Goal: Task Accomplishment & Management: Use online tool/utility

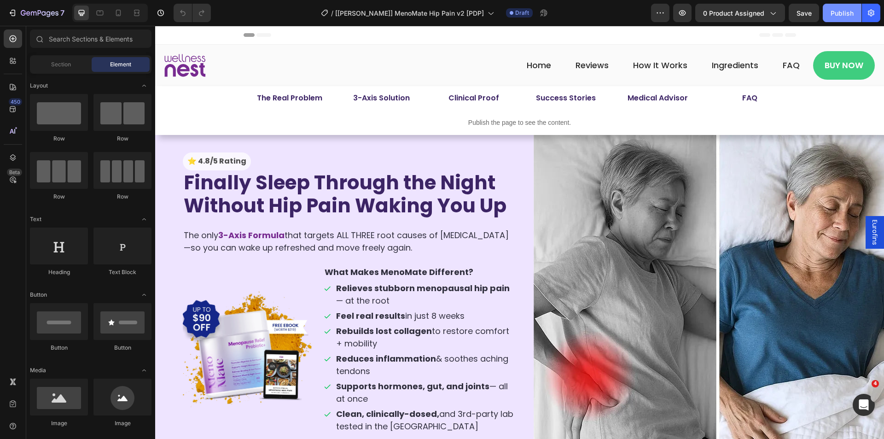
click at [836, 12] on div "Publish" at bounding box center [841, 13] width 23 height 10
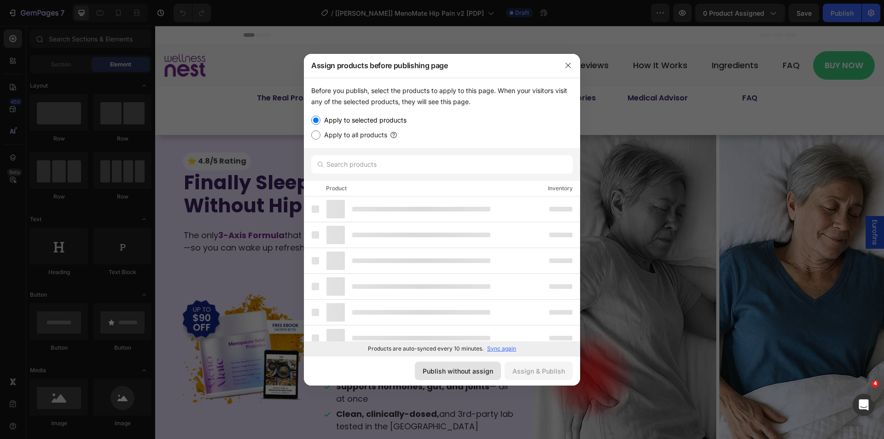
drag, startPoint x: 464, startPoint y: 372, endPoint x: 437, endPoint y: 260, distance: 115.3
click at [464, 372] on div "Publish without assign" at bounding box center [458, 371] width 70 height 10
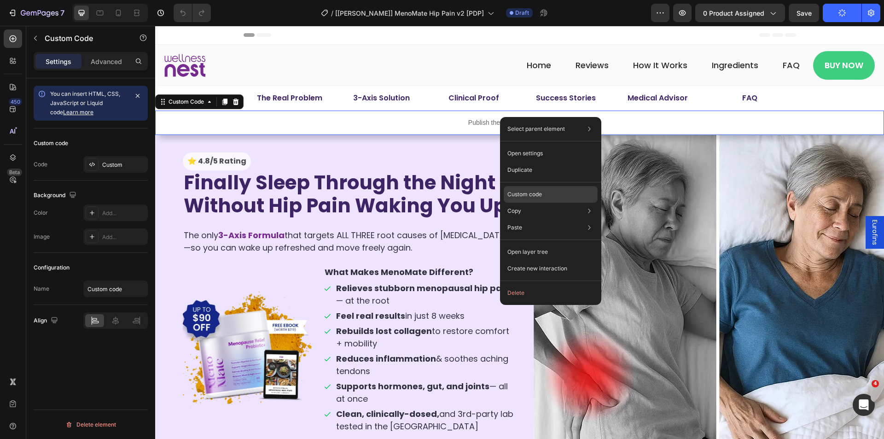
click at [528, 192] on p "Custom code" at bounding box center [524, 194] width 35 height 8
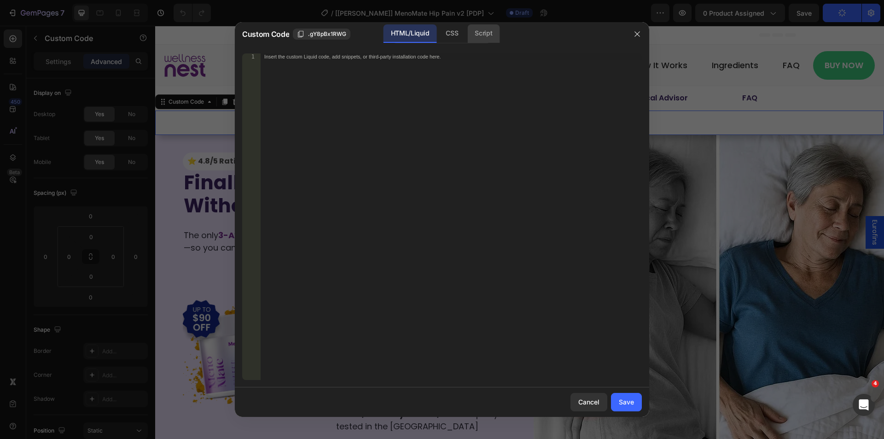
click at [484, 34] on div "Script" at bounding box center [483, 33] width 32 height 18
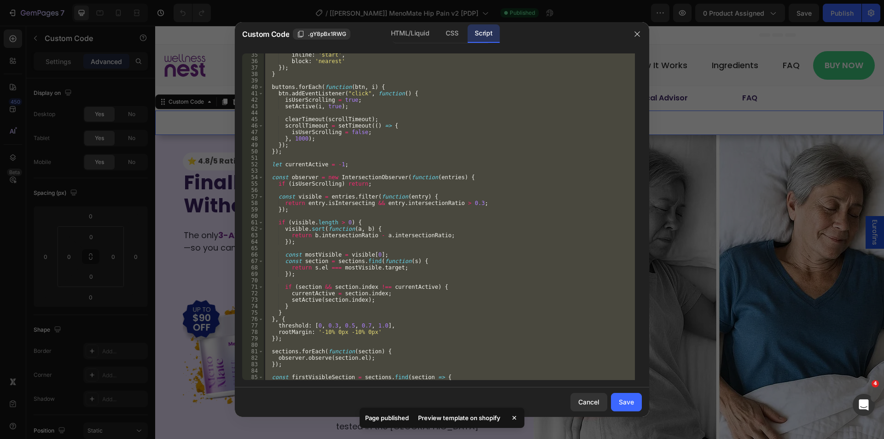
scroll to position [299, 0]
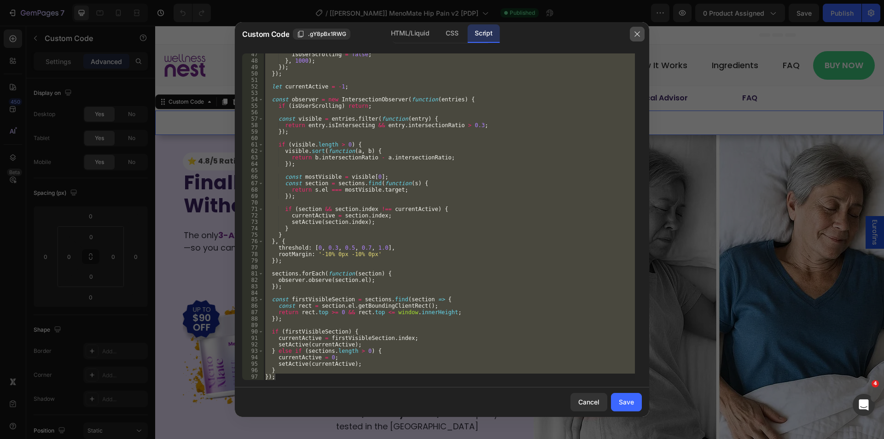
click at [632, 35] on button "button" at bounding box center [637, 34] width 15 height 15
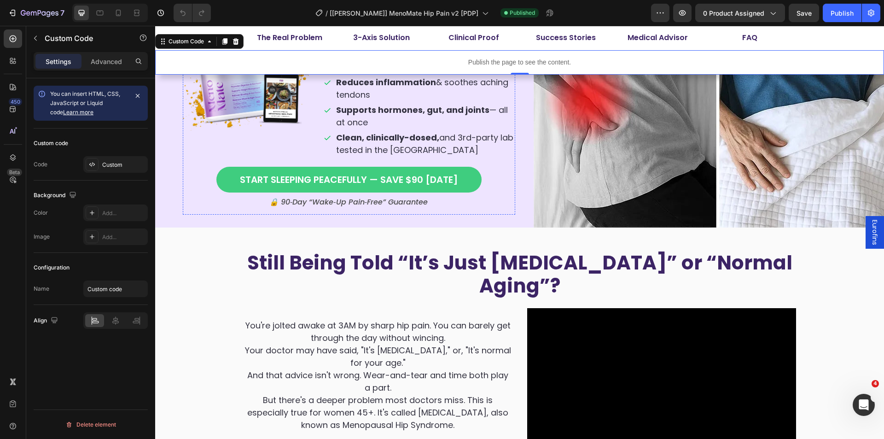
scroll to position [0, 0]
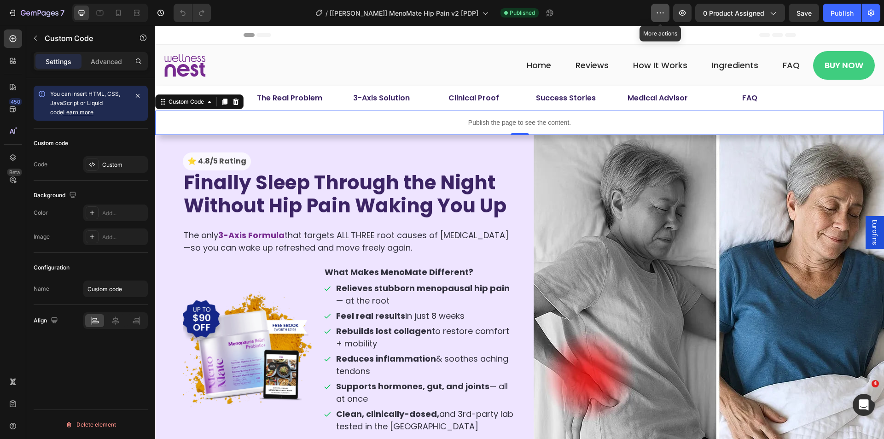
click at [661, 19] on button "button" at bounding box center [660, 13] width 18 height 18
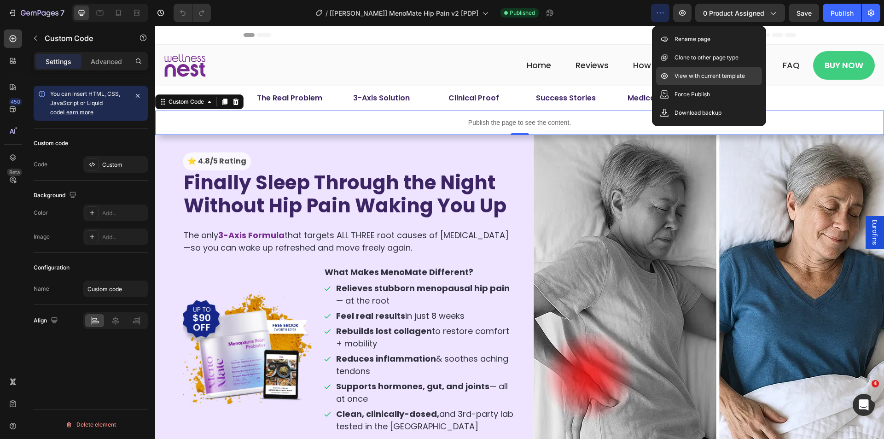
click at [692, 80] on p "View with current template" at bounding box center [709, 75] width 70 height 9
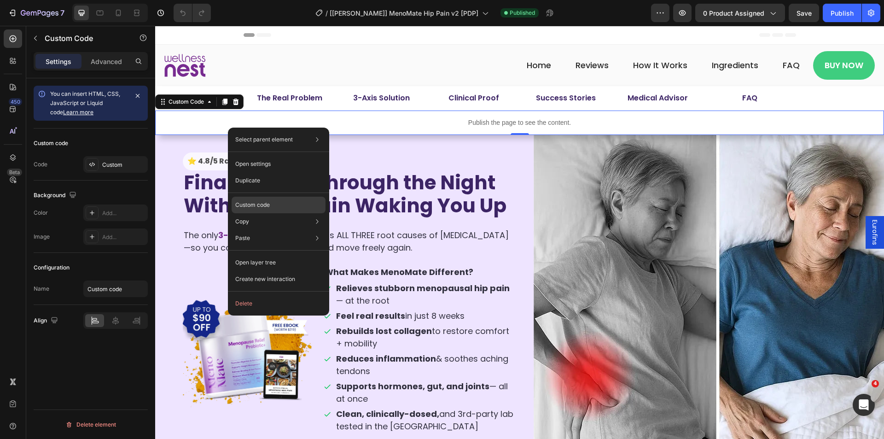
click at [267, 201] on p "Custom code" at bounding box center [252, 205] width 35 height 8
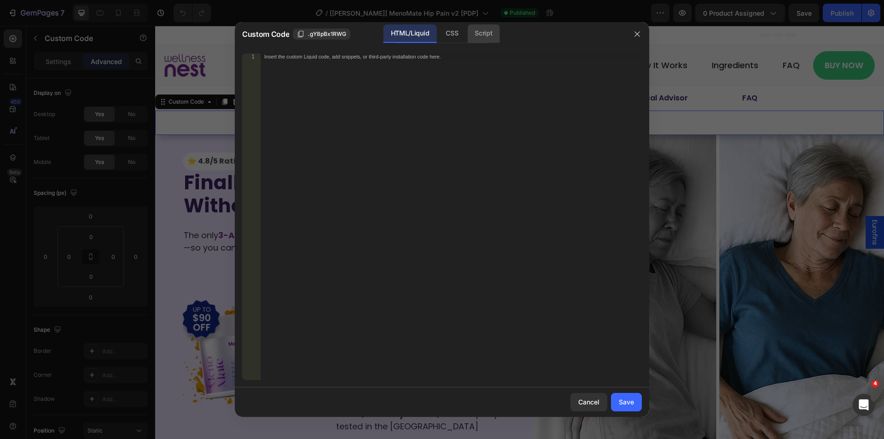
click at [481, 39] on div "Script" at bounding box center [483, 33] width 32 height 18
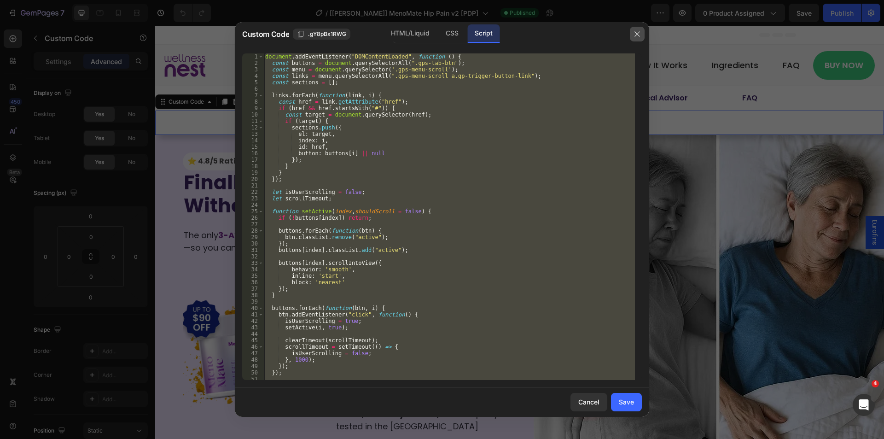
click at [641, 30] on button "button" at bounding box center [637, 34] width 15 height 15
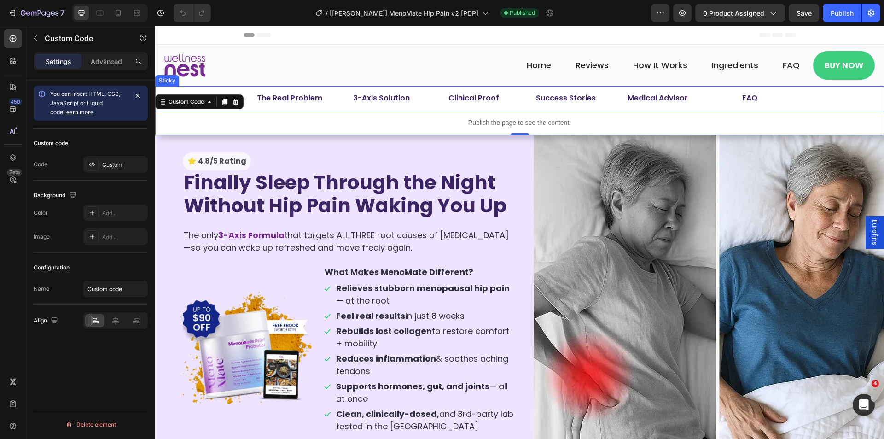
click at [204, 87] on div "The Real Problem Button Row 3-Axis Solution Button Row Clinical Proof Button Ro…" at bounding box center [519, 110] width 729 height 49
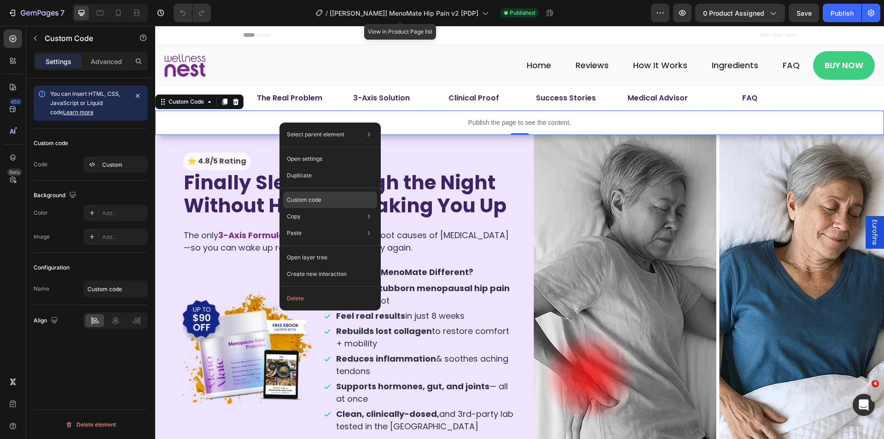
click at [317, 197] on p "Custom code" at bounding box center [304, 200] width 35 height 8
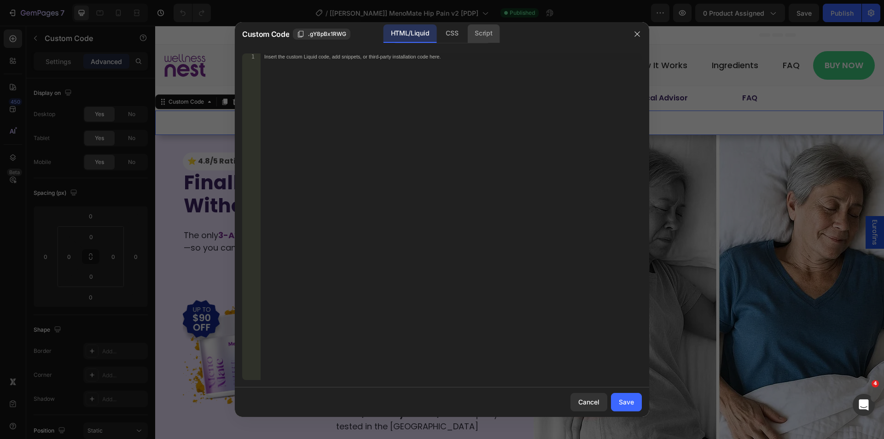
click at [499, 28] on div "Script" at bounding box center [483, 33] width 32 height 18
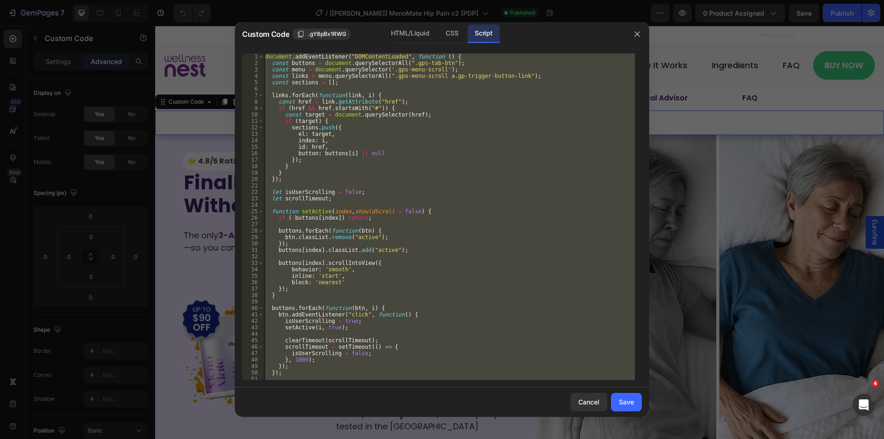
click at [414, 162] on div "document . addEventListener ( "DOMContentLoaded" , function ( ) { const buttons…" at bounding box center [448, 216] width 371 height 326
type textarea "});"
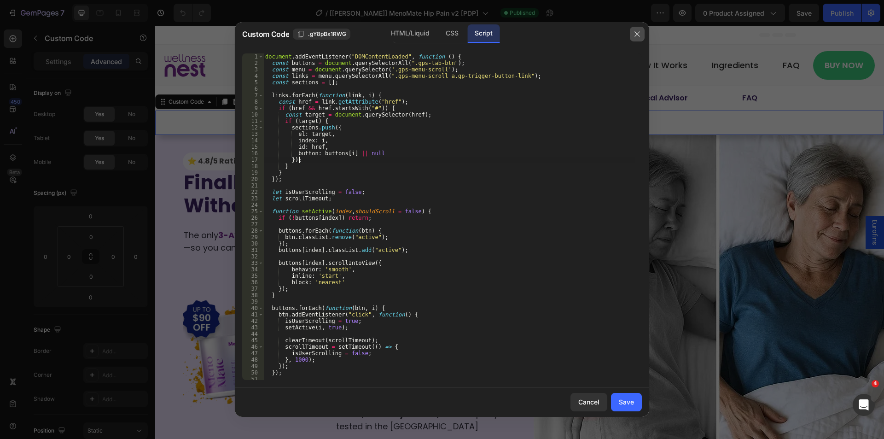
click at [635, 31] on icon "button" at bounding box center [636, 33] width 5 height 5
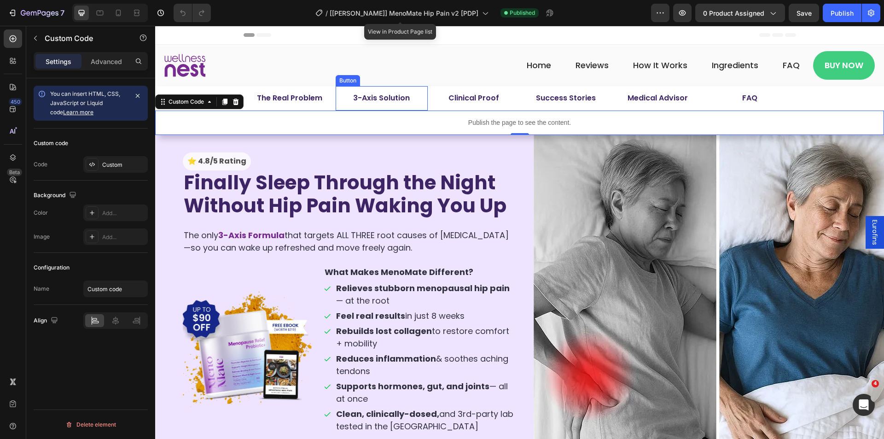
click at [338, 96] on link "3-Axis Solution" at bounding box center [382, 98] width 92 height 24
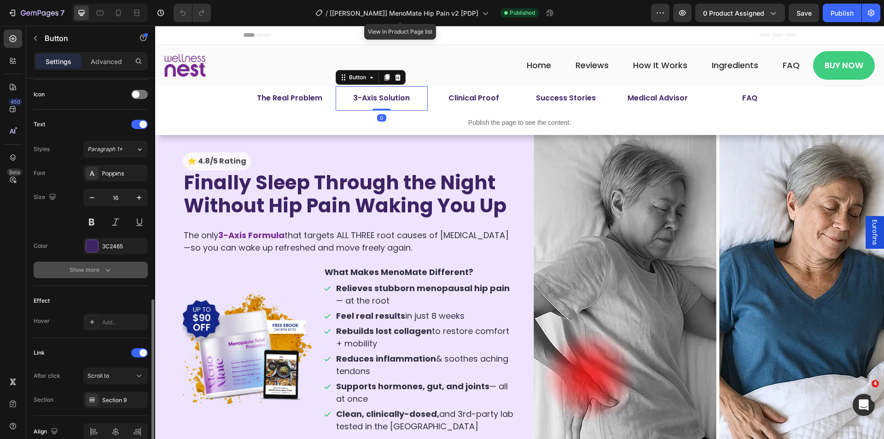
scroll to position [321, 0]
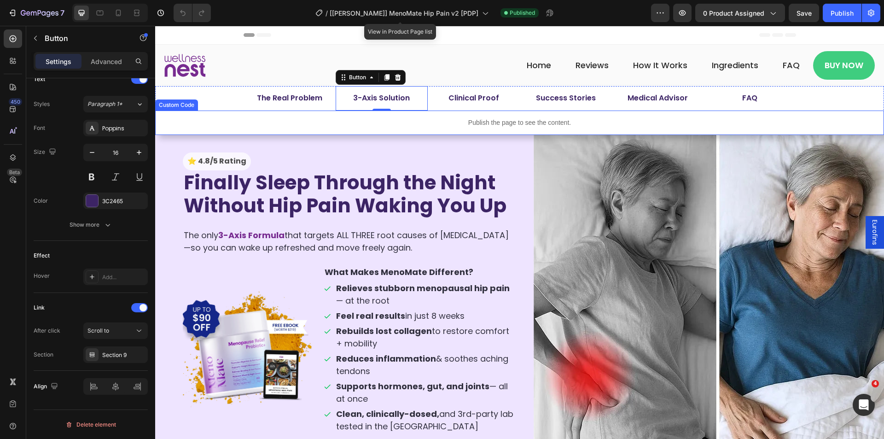
click at [280, 121] on p "Publish the page to see the content." at bounding box center [519, 123] width 729 height 10
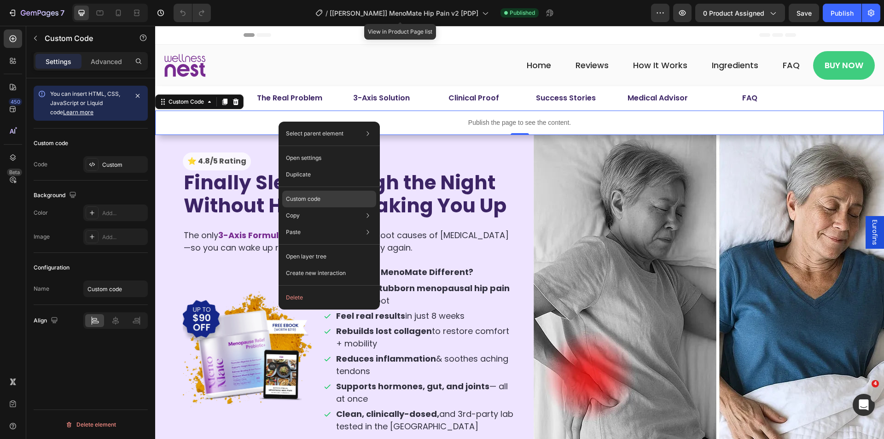
click at [309, 197] on p "Custom code" at bounding box center [303, 199] width 35 height 8
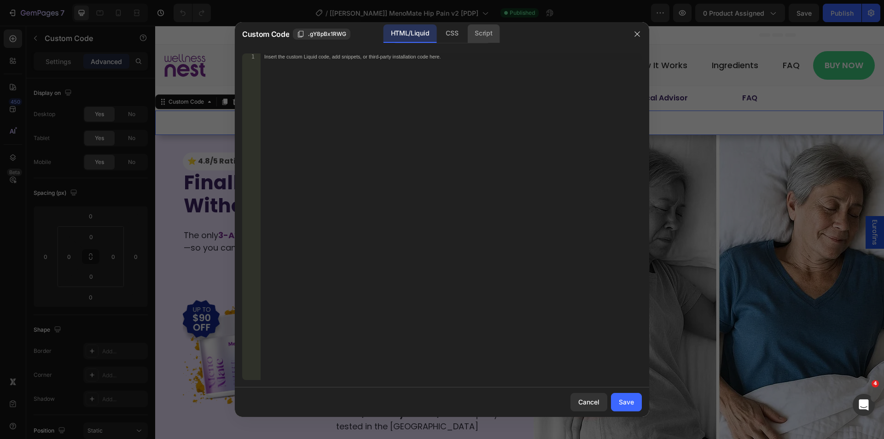
click at [489, 36] on div "Script" at bounding box center [483, 33] width 32 height 18
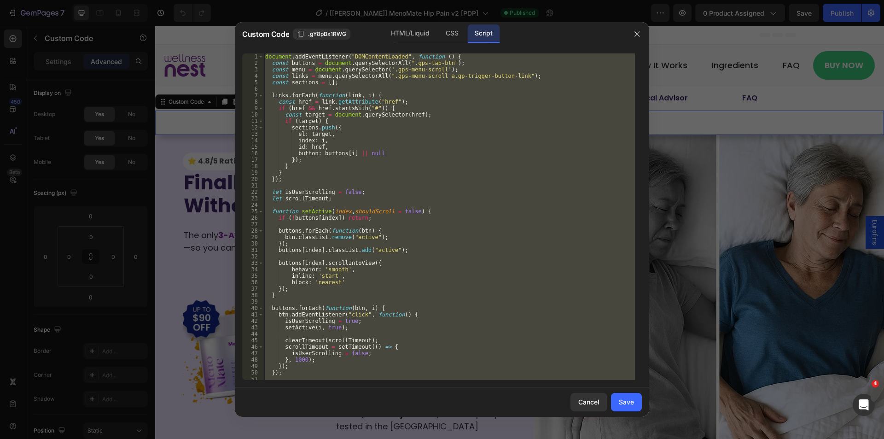
click at [303, 174] on div "document . addEventListener ( "DOMContentLoaded" , function ( ) { const buttons…" at bounding box center [448, 216] width 371 height 326
type textarea "// } // });"
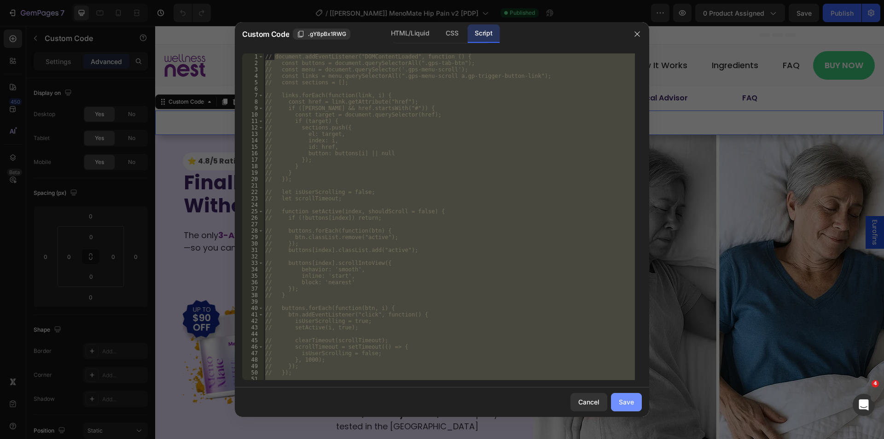
click at [618, 395] on button "Save" at bounding box center [626, 402] width 31 height 18
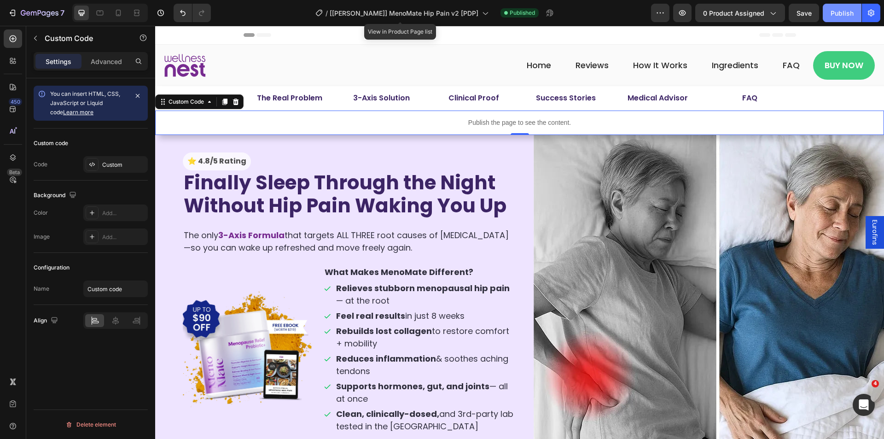
click at [840, 15] on div "Publish" at bounding box center [841, 13] width 23 height 10
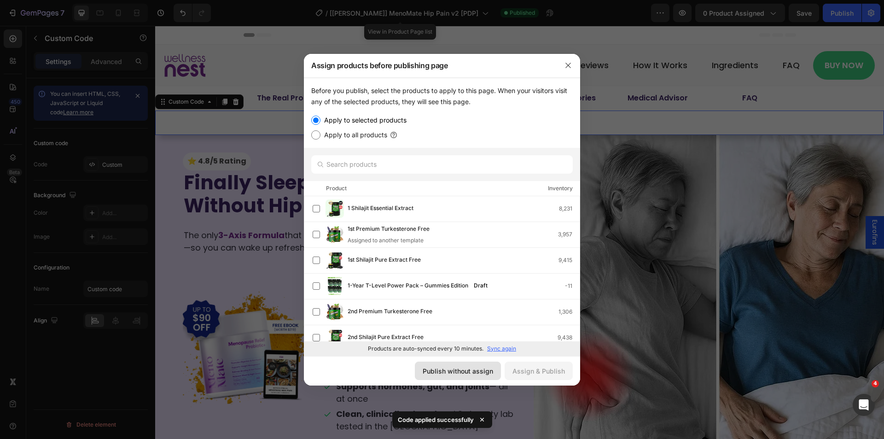
click at [475, 366] on div "Publish without assign" at bounding box center [458, 371] width 70 height 10
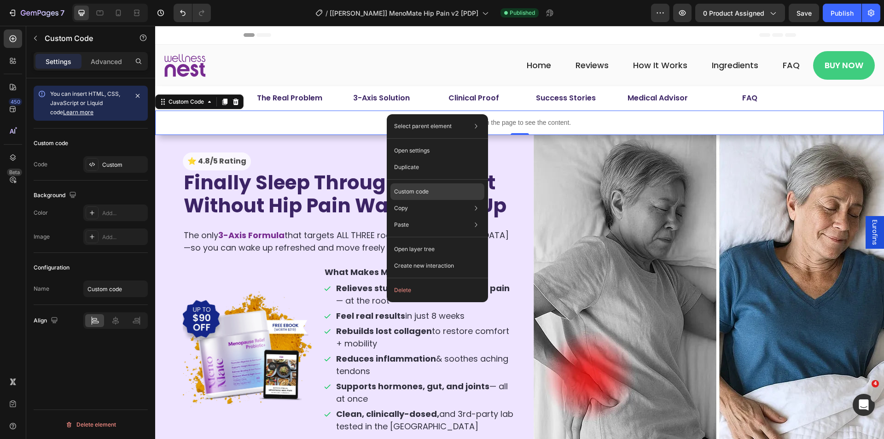
click at [421, 189] on p "Custom code" at bounding box center [411, 191] width 35 height 8
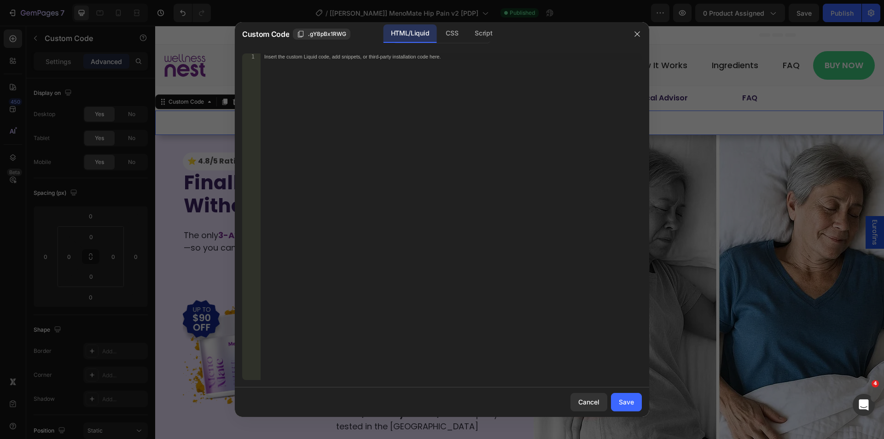
click at [487, 39] on div "Script" at bounding box center [483, 33] width 32 height 18
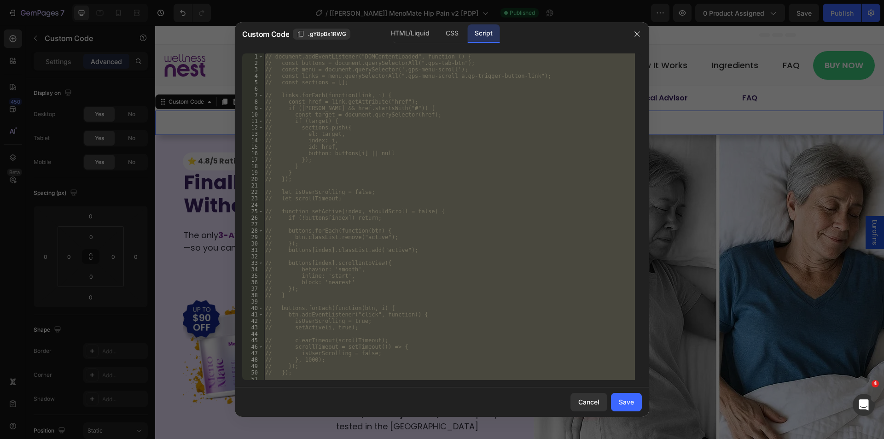
click at [460, 170] on div "// document.addEventListener("DOMContentLoaded", function () { // const buttons…" at bounding box center [448, 216] width 371 height 326
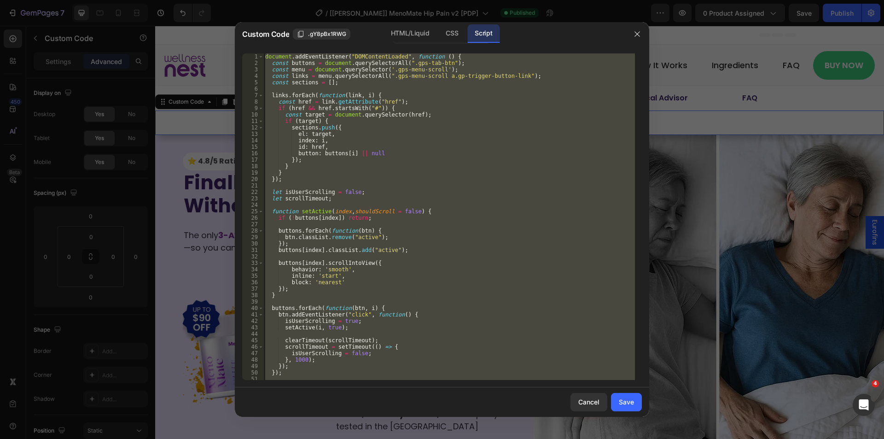
click at [460, 170] on div "document . addEventListener ( "DOMContentLoaded" , function ( ) { const buttons…" at bounding box center [448, 216] width 371 height 326
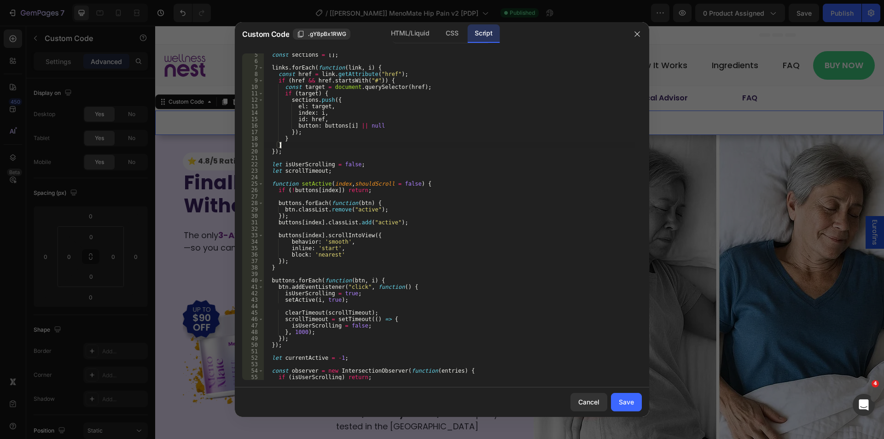
scroll to position [28, 0]
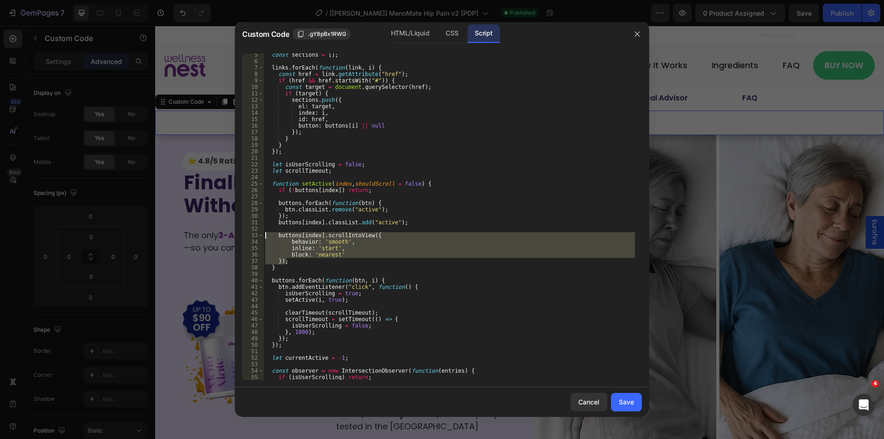
drag, startPoint x: 288, startPoint y: 261, endPoint x: 255, endPoint y: 235, distance: 41.6
click at [255, 235] on div "} 5 6 7 8 9 10 11 12 13 14 15 16 17 18 19 20 21 22 23 24 25 26 27 28 29 30 31 3…" at bounding box center [442, 216] width 400 height 326
click at [479, 323] on div "const sections = [ ] ; links . forEach ( function ( link , i ) { const href = l…" at bounding box center [448, 221] width 371 height 339
type textarea "scrollTimeout = setTimeout(() => { isUserScrolling = false;"
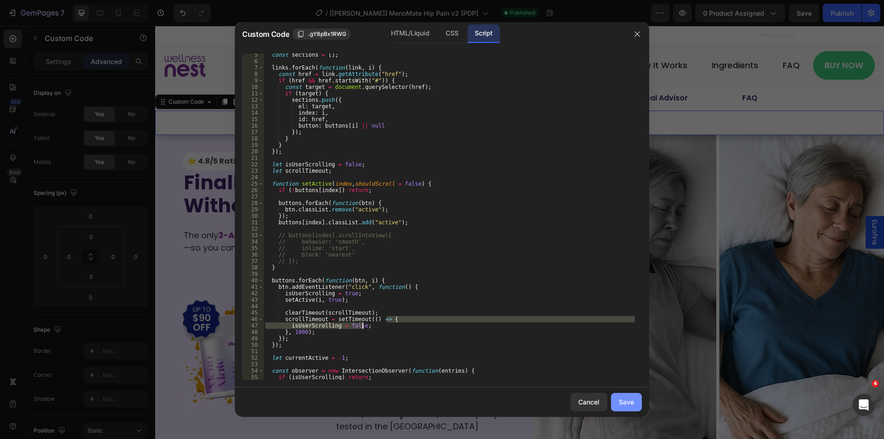
click at [622, 399] on div "Save" at bounding box center [626, 402] width 15 height 10
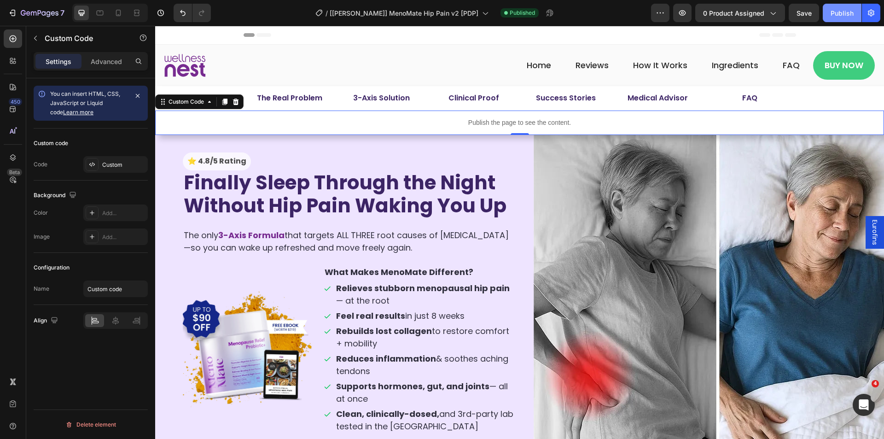
click at [843, 10] on div "Publish" at bounding box center [841, 13] width 23 height 10
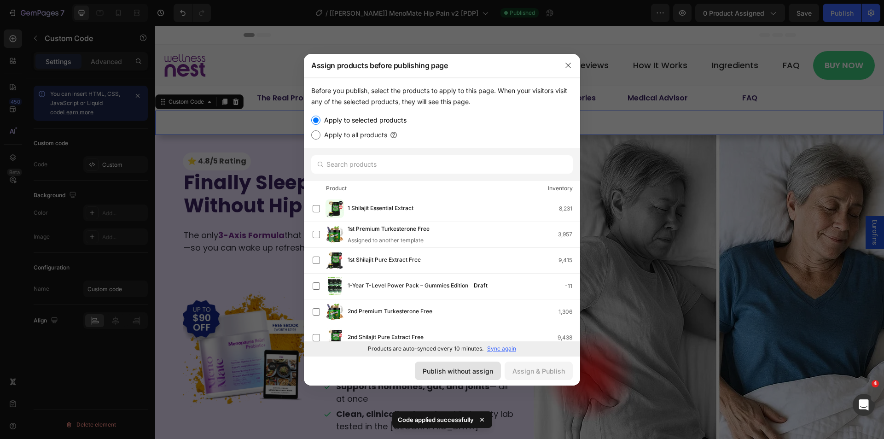
click at [445, 370] on div "Publish without assign" at bounding box center [458, 371] width 70 height 10
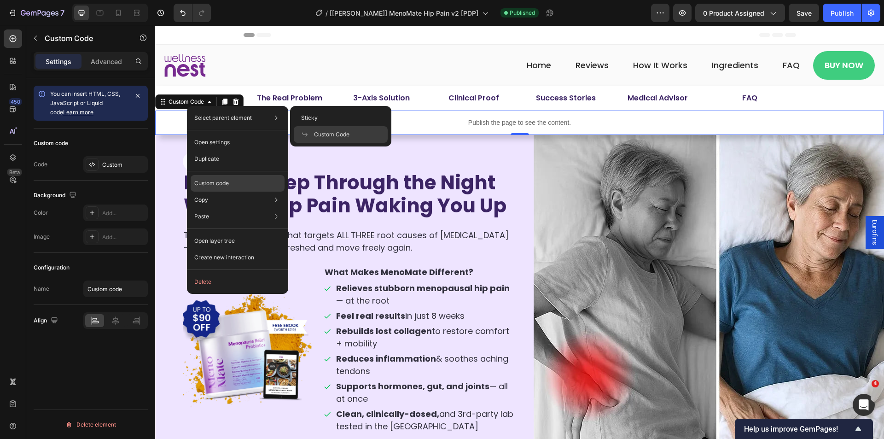
click at [215, 180] on p "Custom code" at bounding box center [211, 183] width 35 height 8
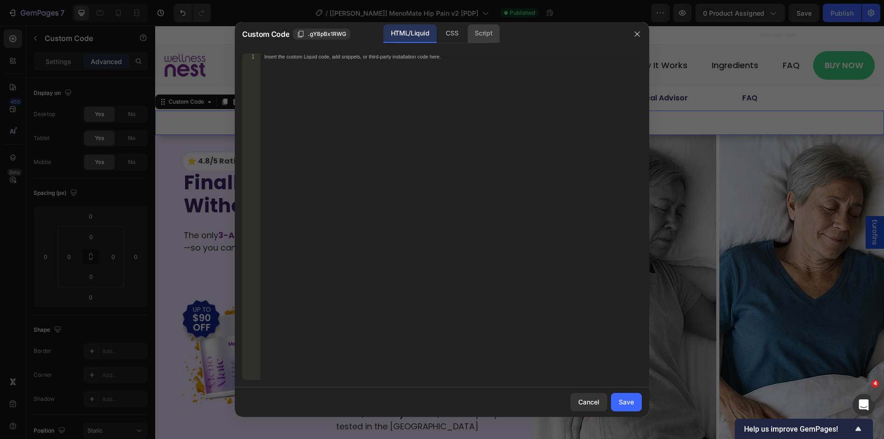
click at [484, 24] on div "Script" at bounding box center [483, 33] width 32 height 18
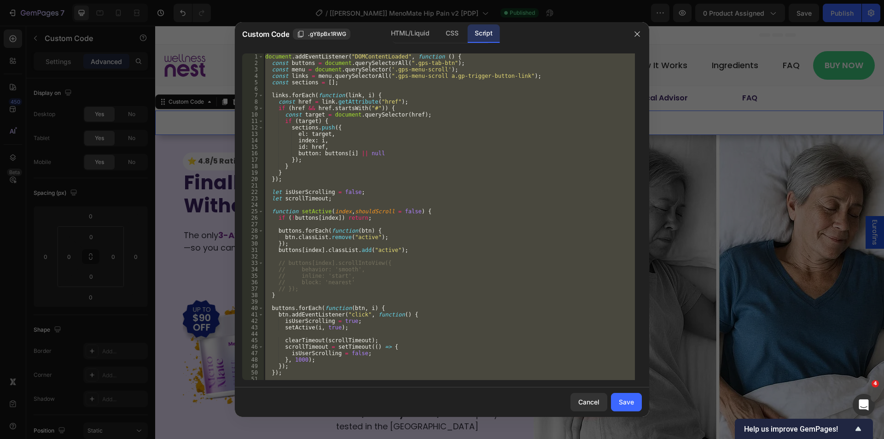
click at [387, 176] on div "document . addEventListener ( "DOMContentLoaded" , function ( ) { const buttons…" at bounding box center [448, 216] width 371 height 326
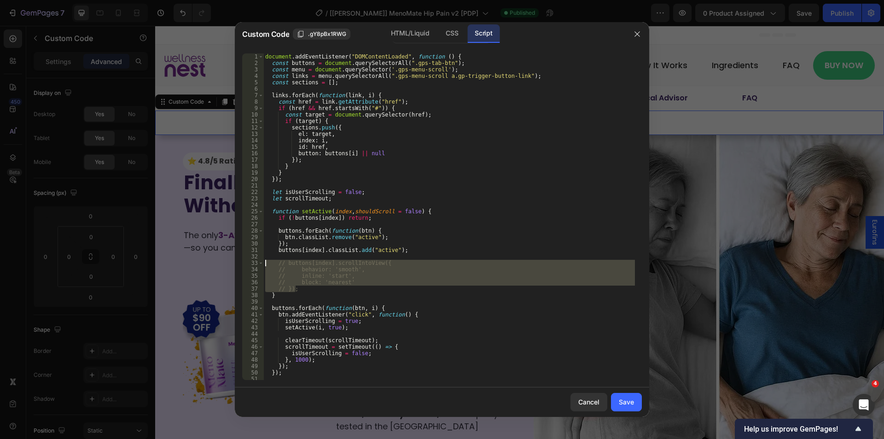
drag, startPoint x: 300, startPoint y: 290, endPoint x: 247, endPoint y: 262, distance: 60.1
click at [247, 262] on div "}); 1 2 3 4 5 6 7 8 9 10 11 12 13 14 15 16 17 18 19 20 21 22 23 24 25 26 27 28 …" at bounding box center [442, 216] width 400 height 326
click at [475, 267] on div "document . addEventListener ( "DOMContentLoaded" , function ( ) { const buttons…" at bounding box center [448, 216] width 371 height 326
type textarea "behavior: 'smooth',"
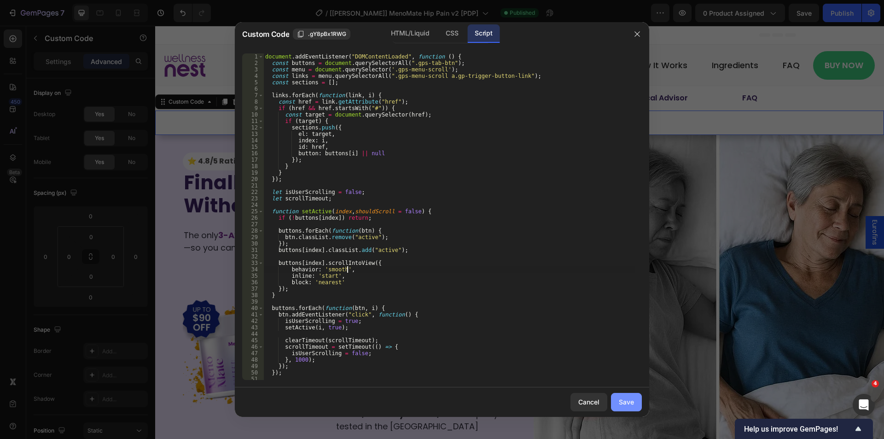
click at [619, 399] on div "Save" at bounding box center [626, 402] width 15 height 10
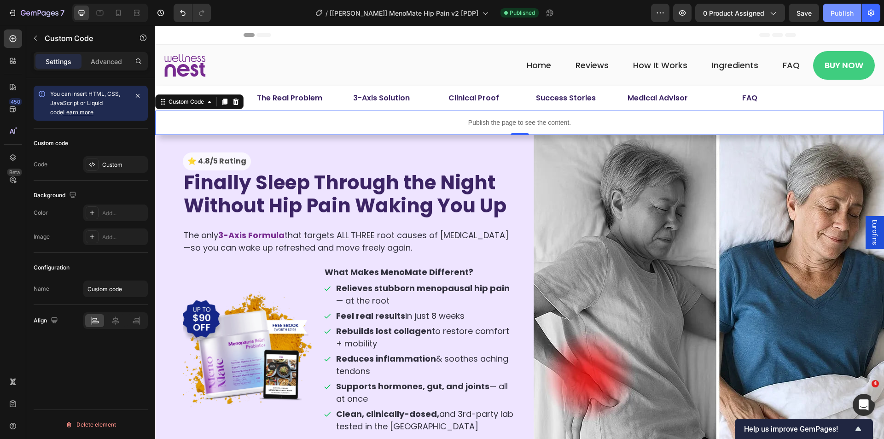
click at [846, 16] on div "Publish" at bounding box center [841, 13] width 23 height 10
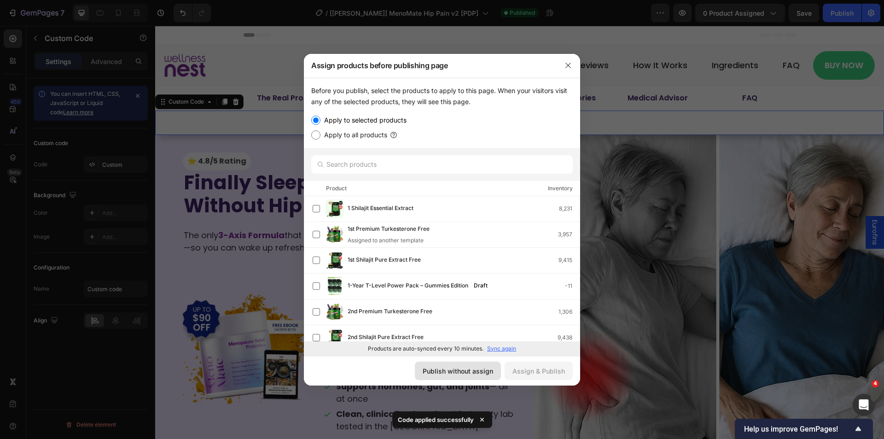
click at [456, 368] on div "Publish without assign" at bounding box center [458, 371] width 70 height 10
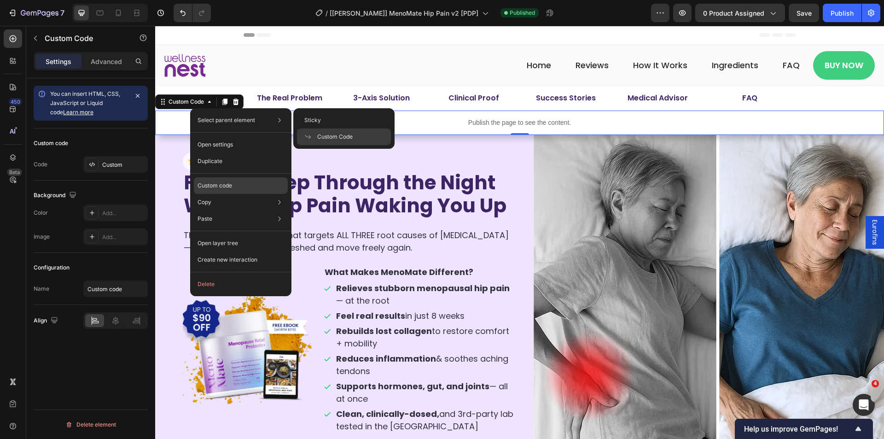
click at [214, 182] on p "Custom code" at bounding box center [214, 185] width 35 height 8
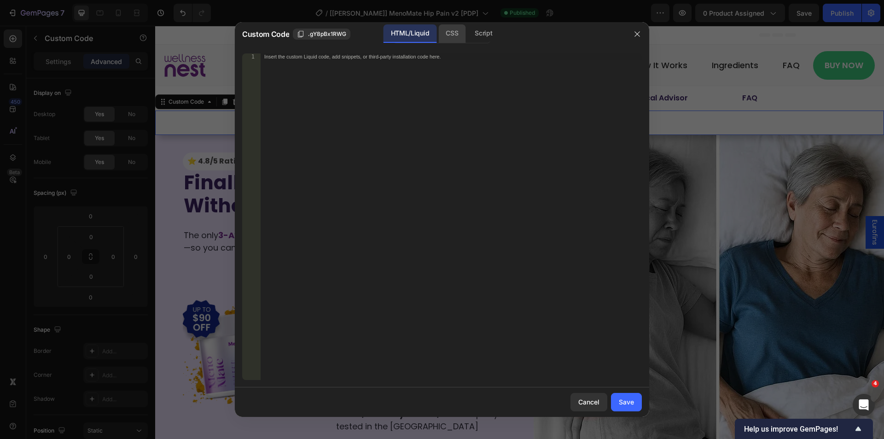
click at [455, 34] on div "CSS" at bounding box center [451, 33] width 27 height 18
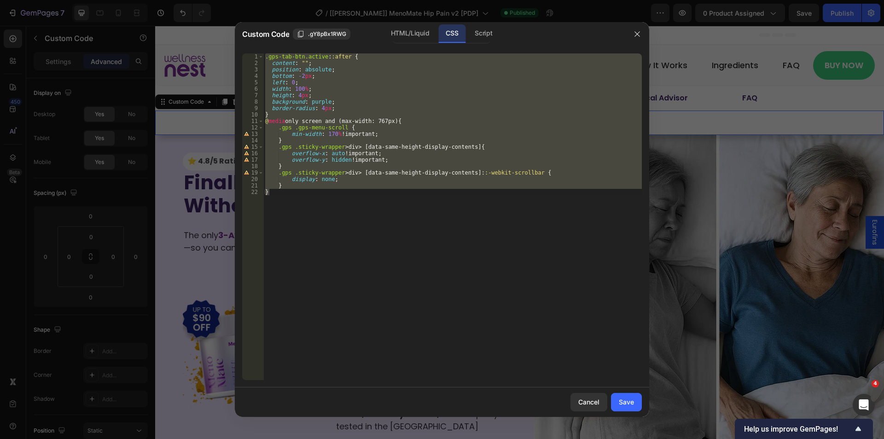
click at [372, 121] on div ".gps-tab-btn.active : :after { content : " " ; position : absolute ; bottom : -…" at bounding box center [452, 216] width 378 height 326
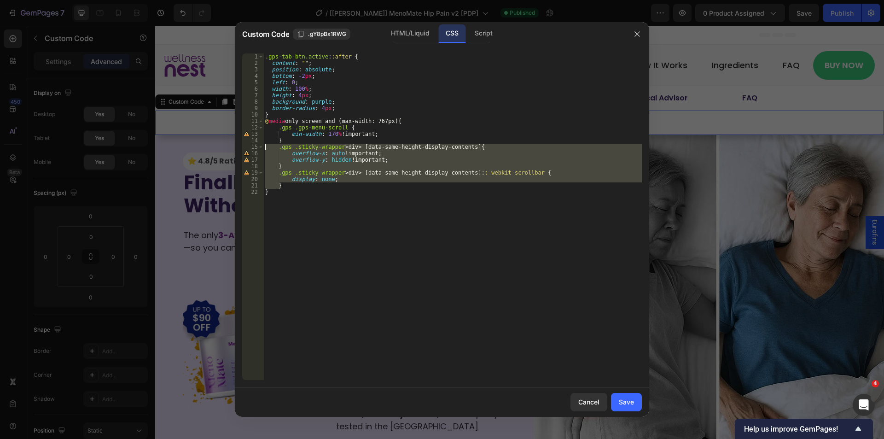
drag, startPoint x: 284, startPoint y: 185, endPoint x: 247, endPoint y: 149, distance: 51.1
click at [247, 149] on div "@media only screen and (max-width: 767px){ 1 2 3 4 5 6 7 8 9 10 11 12 13 14 15 …" at bounding box center [442, 216] width 400 height 326
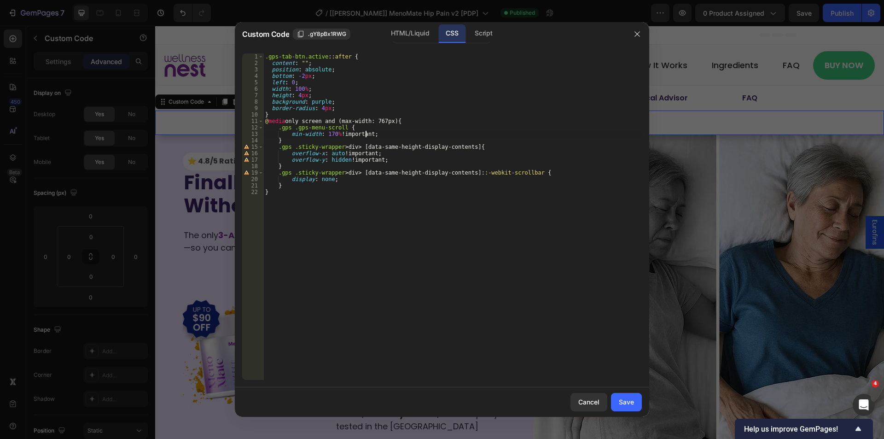
click at [366, 134] on div ".gps-tab-btn.active : :after { content : " " ; position : absolute ; bottom : -…" at bounding box center [452, 222] width 378 height 339
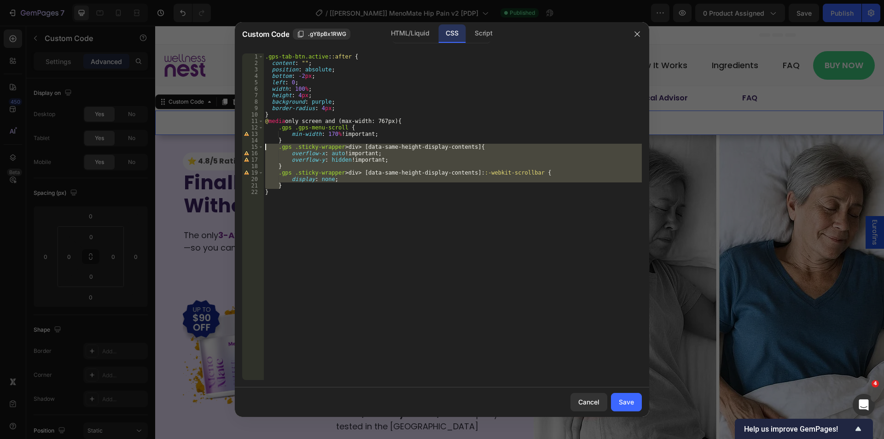
drag, startPoint x: 288, startPoint y: 183, endPoint x: 256, endPoint y: 150, distance: 45.9
click at [256, 150] on div "min-width: 170% !important; 1 2 3 4 5 6 7 8 9 10 11 12 13 14 15 16 17 18 19 20 …" at bounding box center [442, 216] width 400 height 326
type textarea ".gps .sticky-wrapper > div > [data-same-height-display-contents]{ overflow-x: a…"
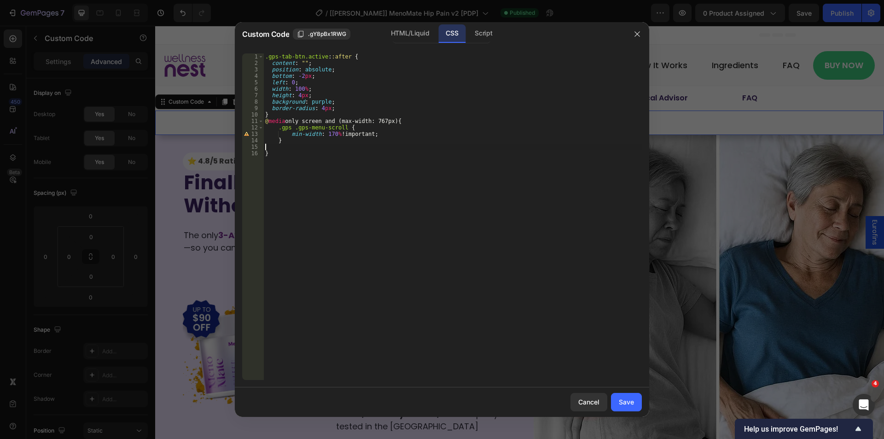
type textarea "="
click at [313, 144] on div ".gps-tab-btn.active : :after { content : " " ; position : absolute ; bottom : -…" at bounding box center [452, 222] width 378 height 339
type textarea "}"
click at [294, 114] on div ".gps-tab-btn.active : :after { content : " " ; position : absolute ; bottom : -…" at bounding box center [452, 222] width 378 height 339
paste textarea "}"
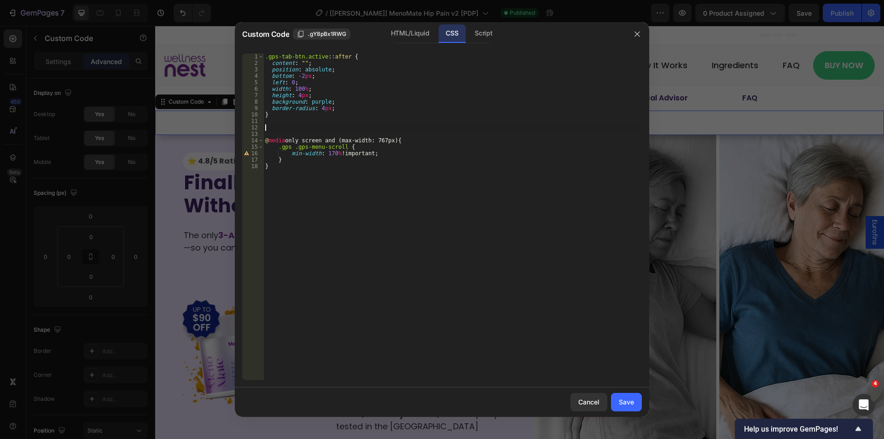
type textarea "}"
click at [297, 159] on div ".gps-tab-btn.active : :after { content : " " ; position : absolute ; bottom : -…" at bounding box center [452, 222] width 378 height 339
paste textarea "}"
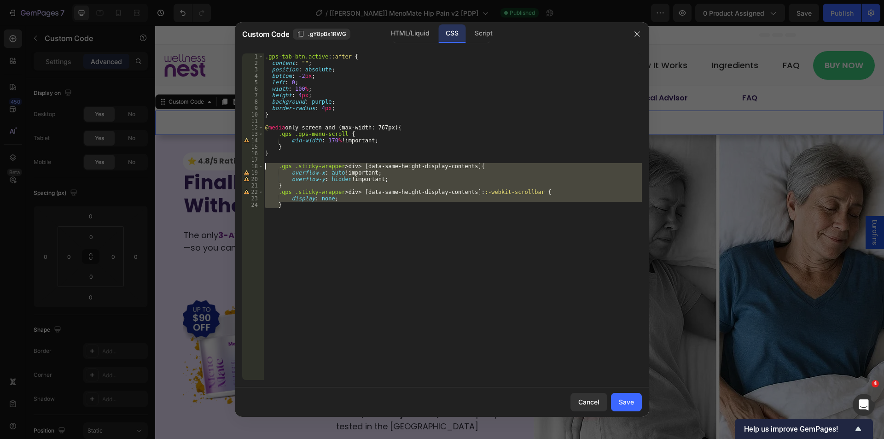
drag, startPoint x: 279, startPoint y: 201, endPoint x: 238, endPoint y: 168, distance: 52.1
click at [238, 168] on div "} 1 2 3 4 5 6 7 8 9 10 11 12 13 14 15 16 17 18 19 20 21 22 23 24 .gps-tab-btn.a…" at bounding box center [442, 216] width 414 height 341
click at [356, 174] on div ".gps-tab-btn.active : :after { content : " " ; position : absolute ; bottom : -…" at bounding box center [452, 216] width 378 height 326
type textarea "overflow-x: auto !important;"
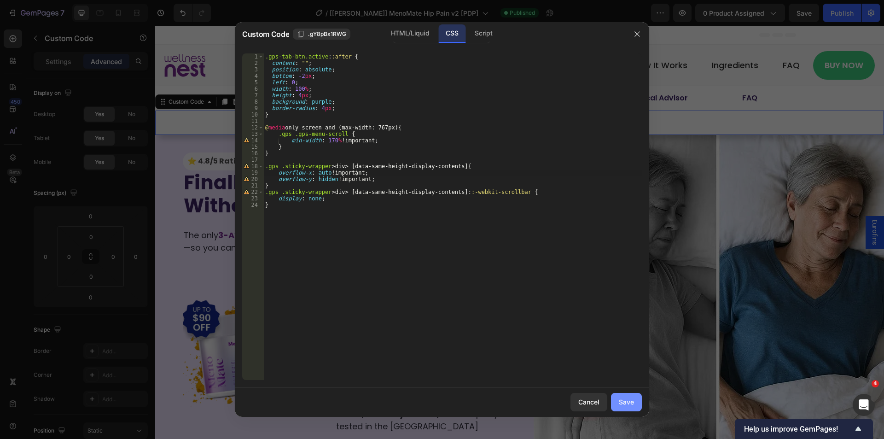
drag, startPoint x: 629, startPoint y: 401, endPoint x: 673, endPoint y: 62, distance: 342.0
click at [629, 401] on div "Save" at bounding box center [626, 402] width 15 height 10
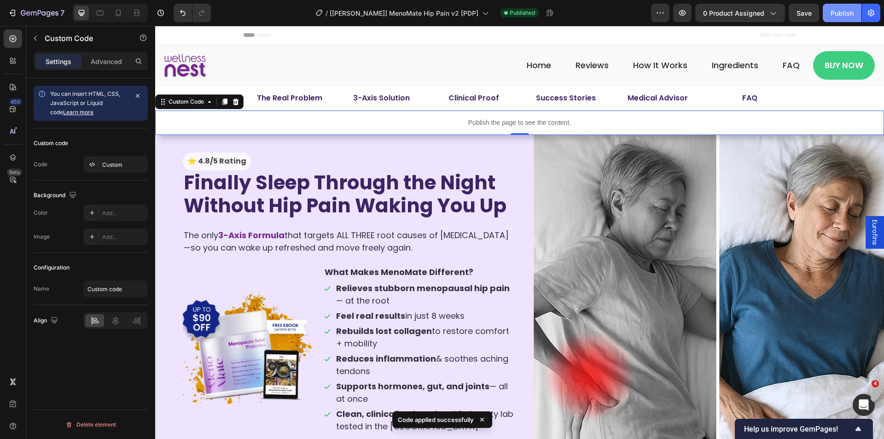
click at [843, 14] on div "Publish" at bounding box center [841, 13] width 23 height 10
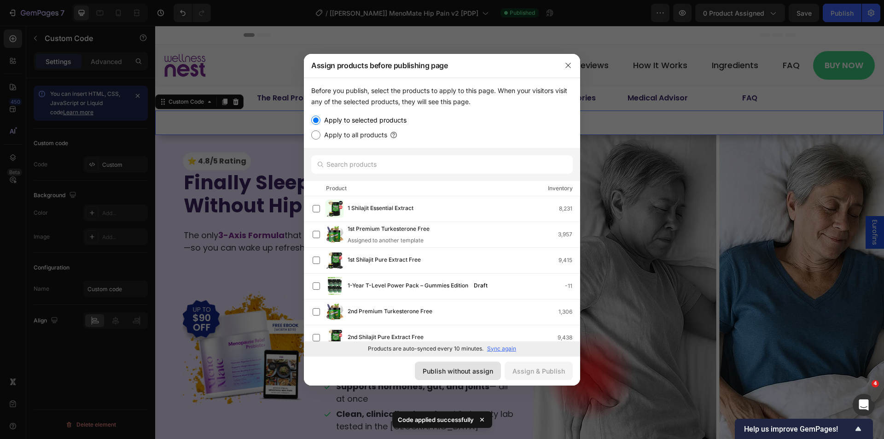
drag, startPoint x: 482, startPoint y: 374, endPoint x: 370, endPoint y: 284, distance: 143.1
click at [482, 374] on div "Publish without assign" at bounding box center [458, 371] width 70 height 10
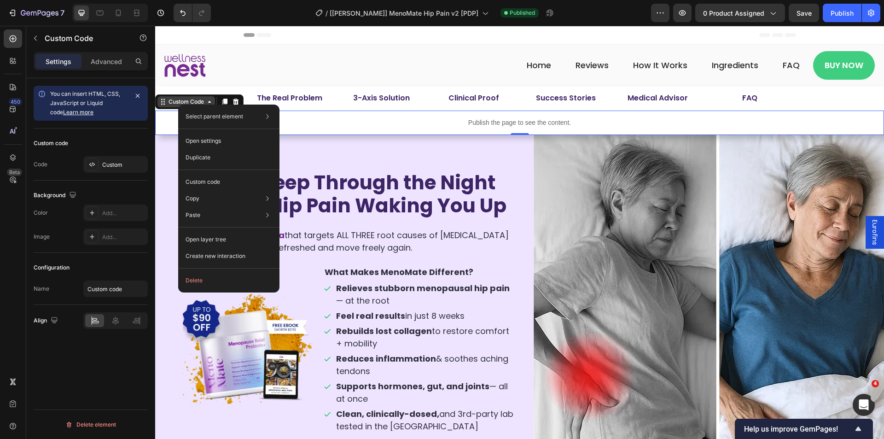
click at [178, 104] on div "Custom Code" at bounding box center [186, 102] width 39 height 8
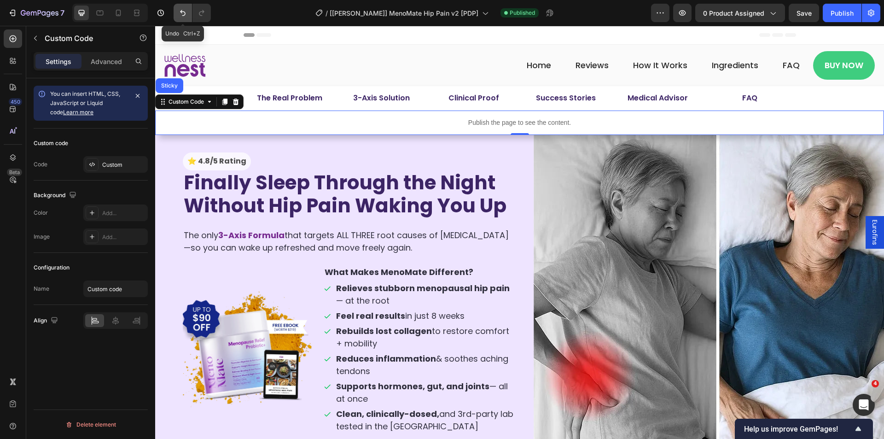
drag, startPoint x: 189, startPoint y: 16, endPoint x: 50, endPoint y: 29, distance: 139.6
click at [189, 16] on button "Undo/Redo" at bounding box center [183, 13] width 18 height 18
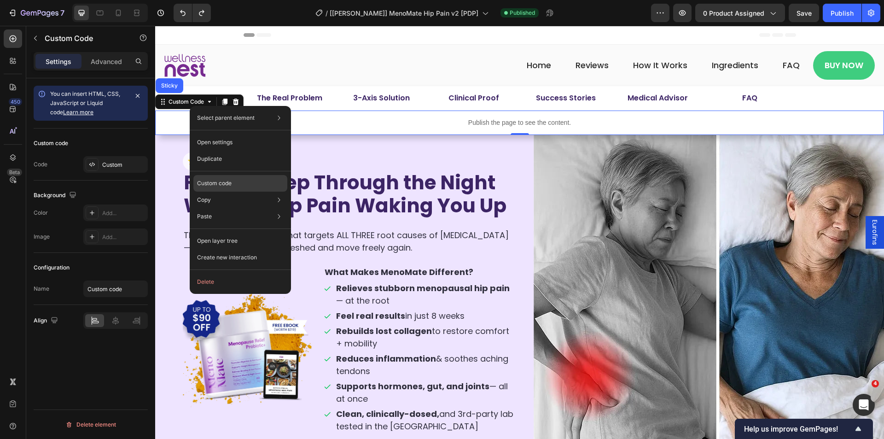
click at [207, 180] on p "Custom code" at bounding box center [214, 183] width 35 height 8
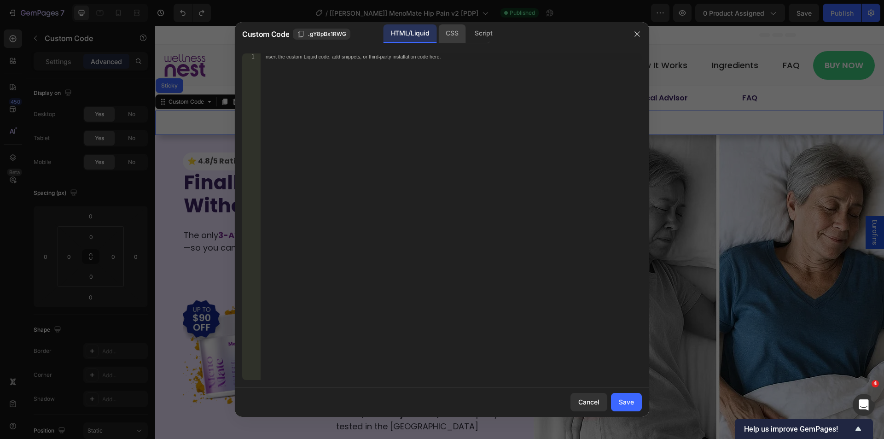
click at [447, 39] on div "CSS" at bounding box center [451, 33] width 27 height 18
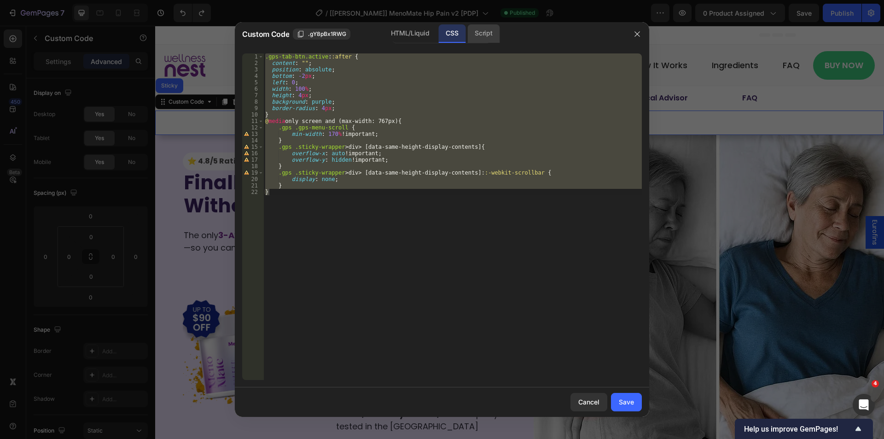
click at [480, 35] on div "Script" at bounding box center [483, 33] width 32 height 18
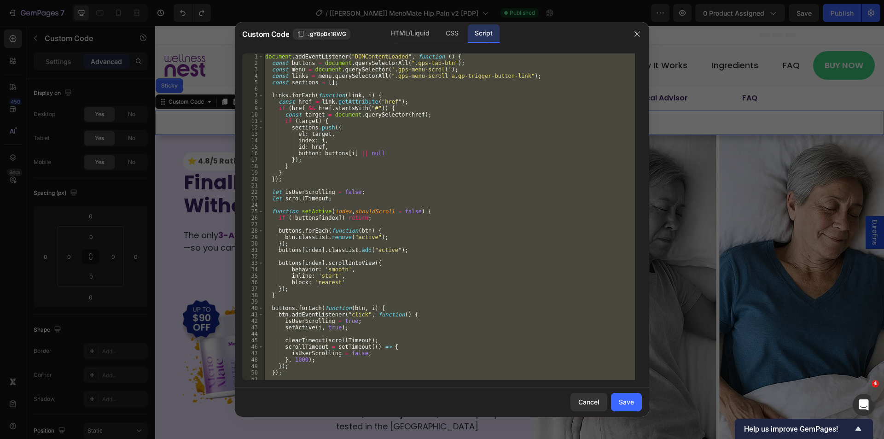
type textarea "} });"
click at [387, 186] on div "document . addEventListener ( "DOMContentLoaded" , function ( ) { const buttons…" at bounding box center [448, 216] width 371 height 326
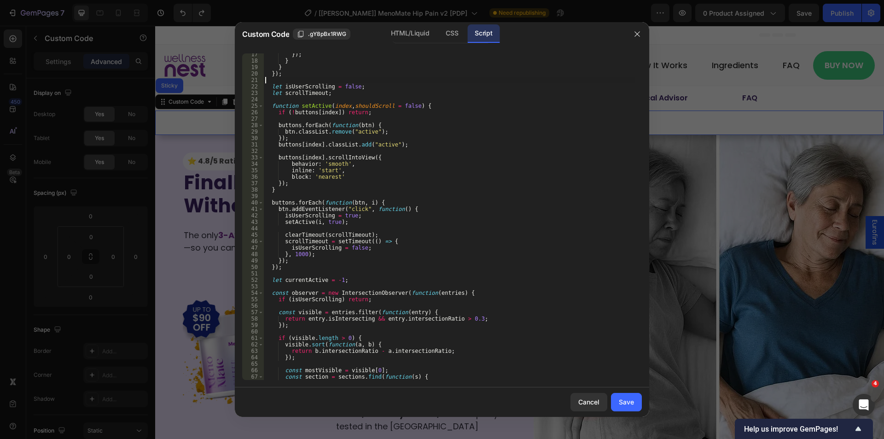
scroll to position [78, 0]
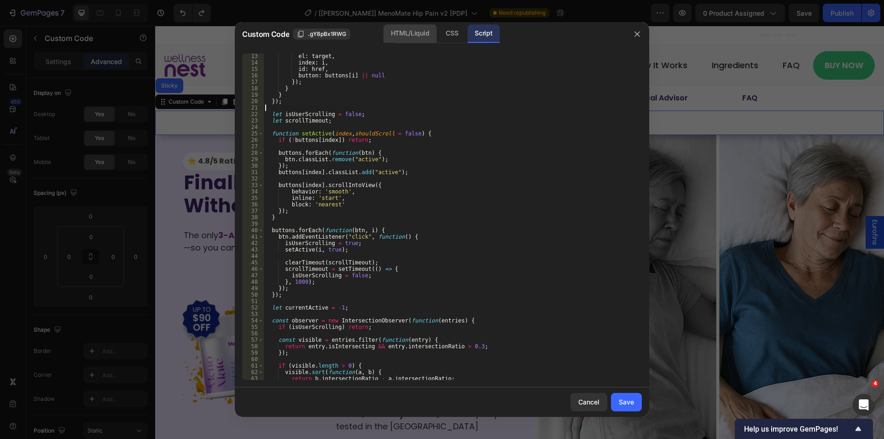
click at [400, 36] on div "HTML/Liquid" at bounding box center [409, 33] width 53 height 18
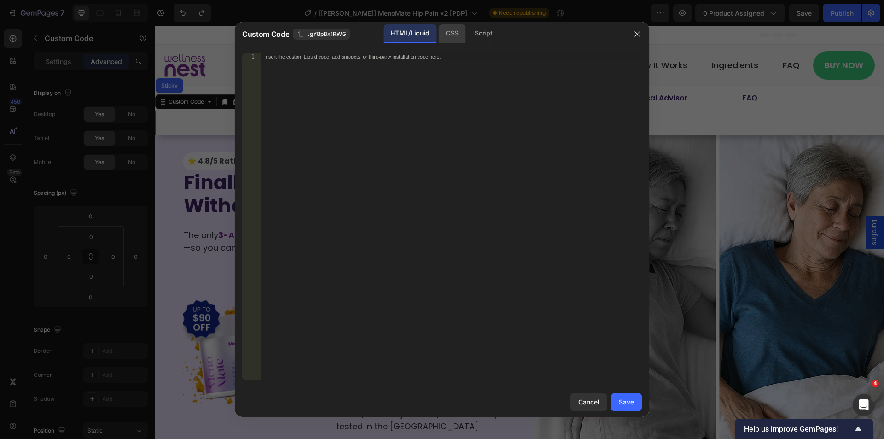
click at [448, 35] on div "CSS" at bounding box center [451, 33] width 27 height 18
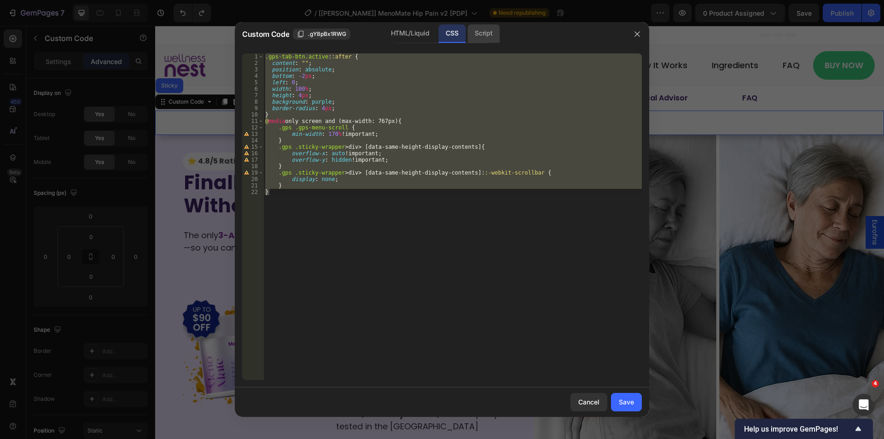
click at [486, 33] on div "Script" at bounding box center [483, 33] width 32 height 18
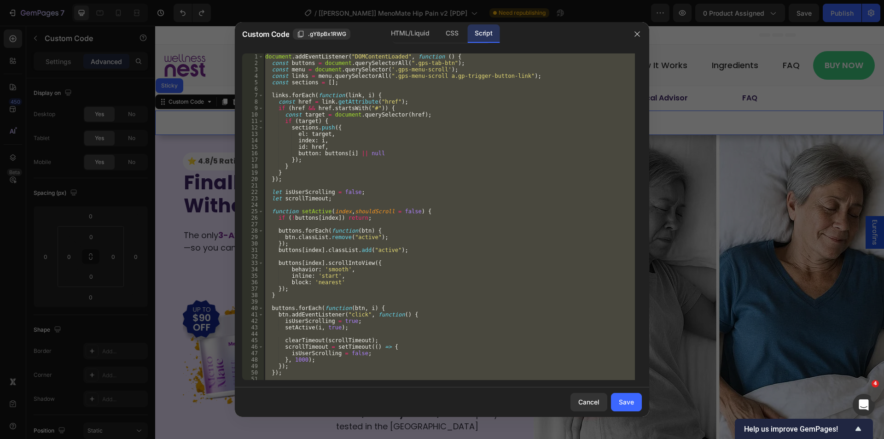
type textarea "} });"
click at [327, 257] on div "document . addEventListener ( "DOMContentLoaded" , function ( ) { const buttons…" at bounding box center [448, 216] width 371 height 326
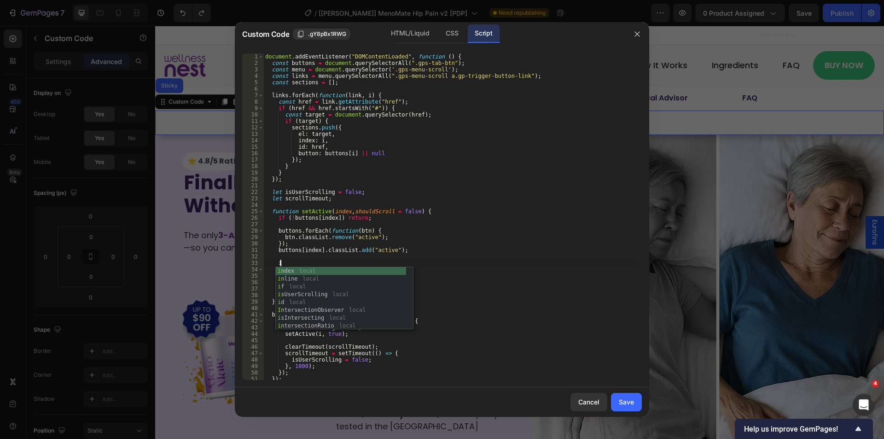
type textarea "i"
type textarea "ì"
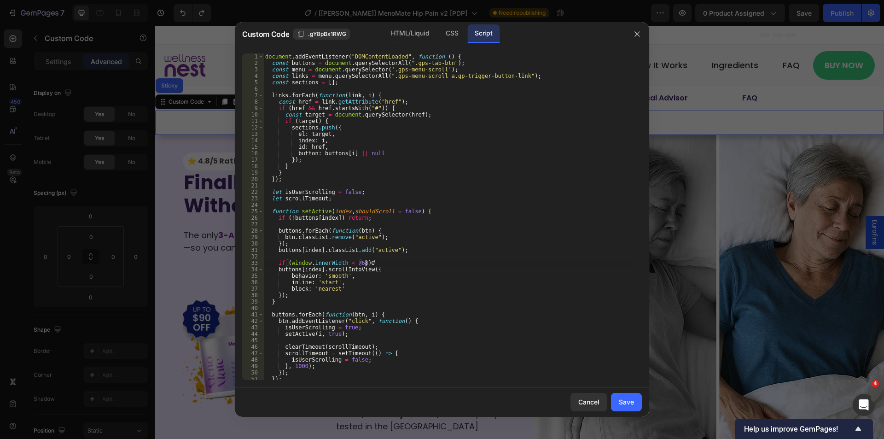
scroll to position [0, 8]
click at [295, 294] on div "document . addEventListener ( "DOMContentLoaded" , function ( ) { const buttons…" at bounding box center [448, 222] width 371 height 339
type textarea "});"
type textarea "Ư"
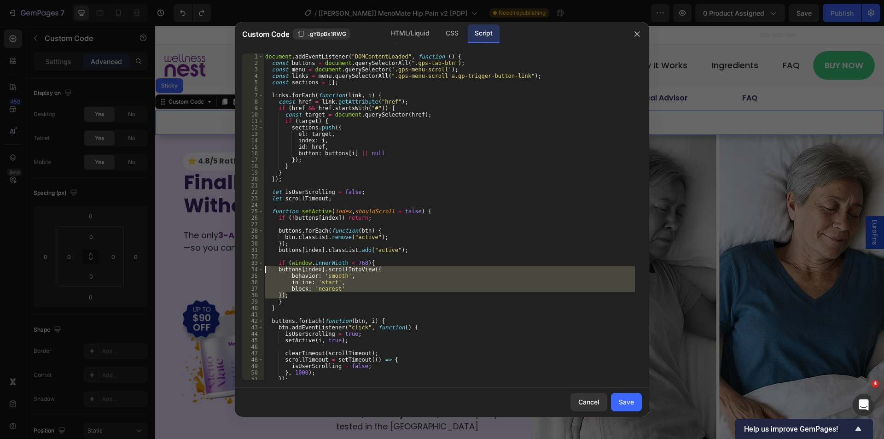
drag, startPoint x: 288, startPoint y: 295, endPoint x: 242, endPoint y: 270, distance: 52.5
click at [242, 270] on div "} 1 2 3 4 5 6 7 8 9 10 11 12 13 14 15 16 17 18 19 20 21 22 23 24 25 26 27 28 29…" at bounding box center [442, 216] width 400 height 326
type textarea "buttons[index].scrollIntoView({ behavior: 'smooth',"
click at [622, 399] on div "Save" at bounding box center [626, 402] width 15 height 10
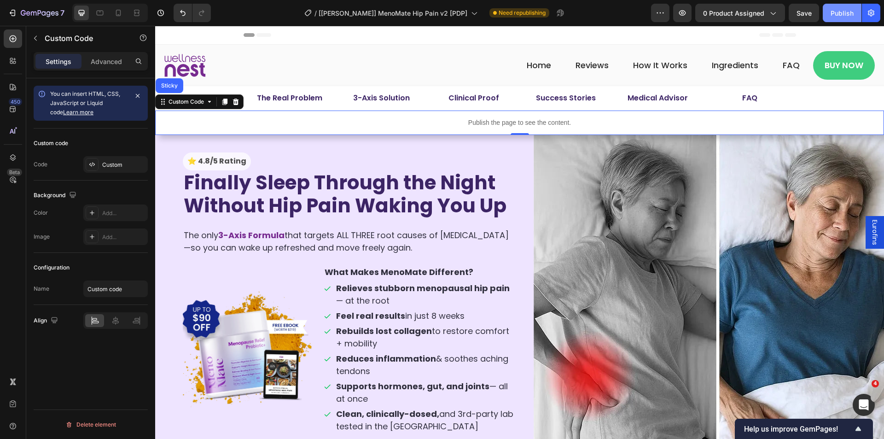
click at [837, 10] on div "Publish" at bounding box center [841, 13] width 23 height 10
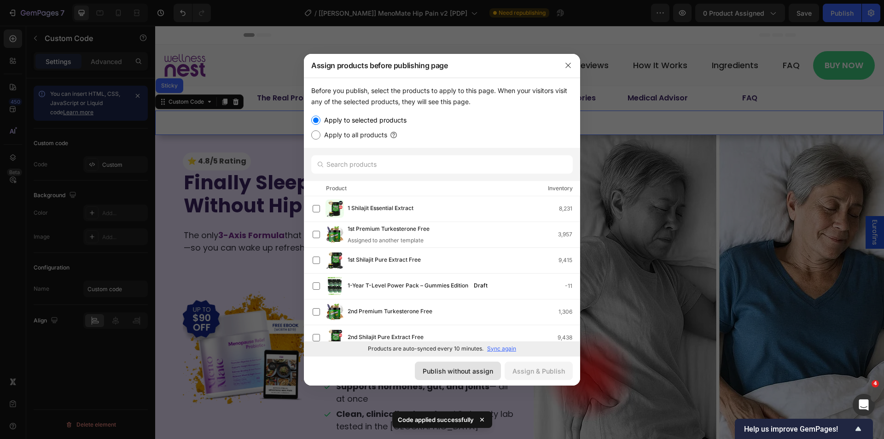
drag, startPoint x: 447, startPoint y: 370, endPoint x: 255, endPoint y: 310, distance: 202.1
click at [447, 370] on div "Publish without assign" at bounding box center [458, 371] width 70 height 10
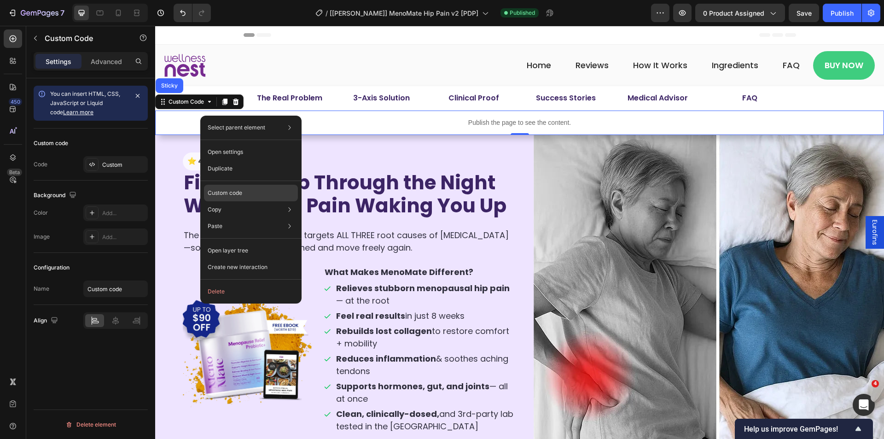
click at [259, 188] on div "Custom code" at bounding box center [251, 193] width 94 height 17
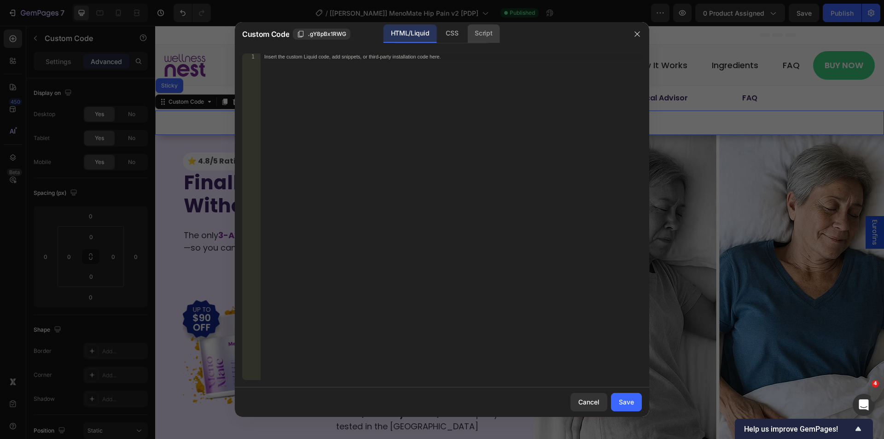
click at [476, 28] on div "Script" at bounding box center [483, 33] width 32 height 18
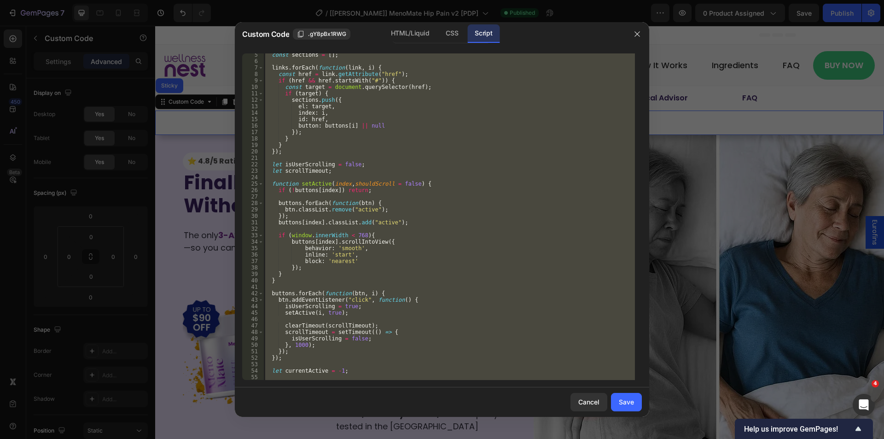
scroll to position [55, 0]
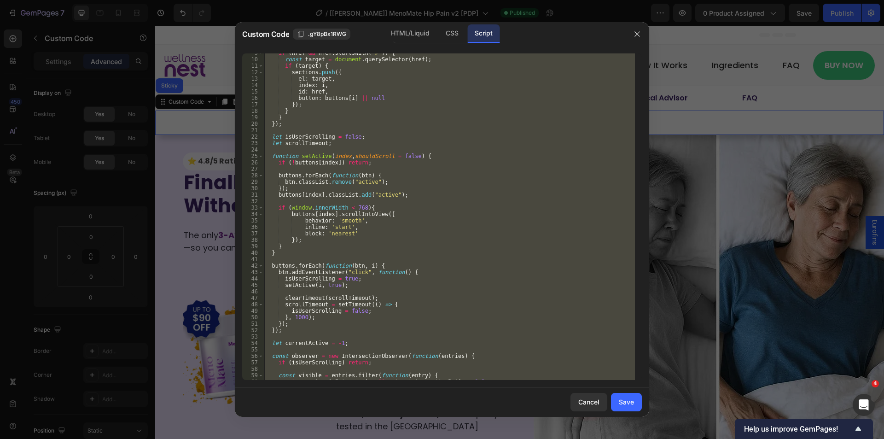
click at [529, 115] on div "if ( href && href . startsWith ( "#" )) { const target = document . querySelect…" at bounding box center [448, 216] width 371 height 326
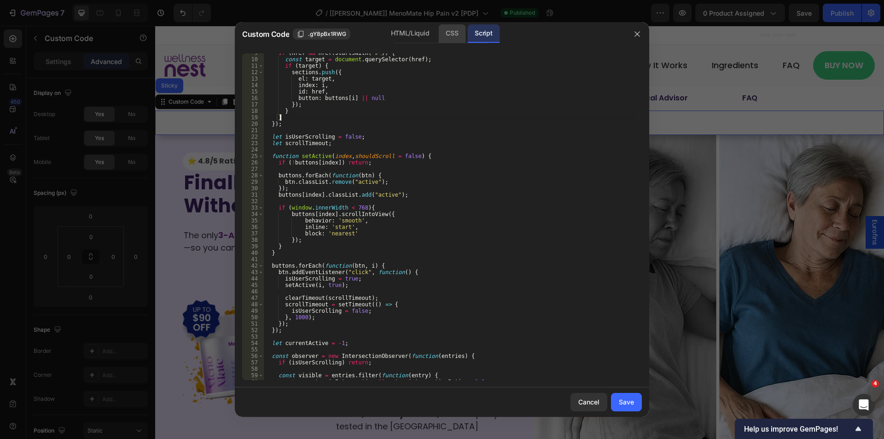
click at [453, 29] on div "CSS" at bounding box center [451, 33] width 27 height 18
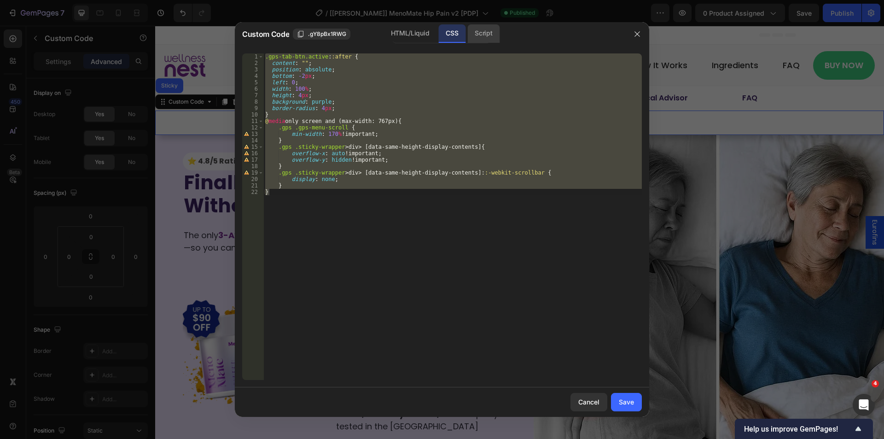
click at [487, 31] on div "Script" at bounding box center [483, 33] width 32 height 18
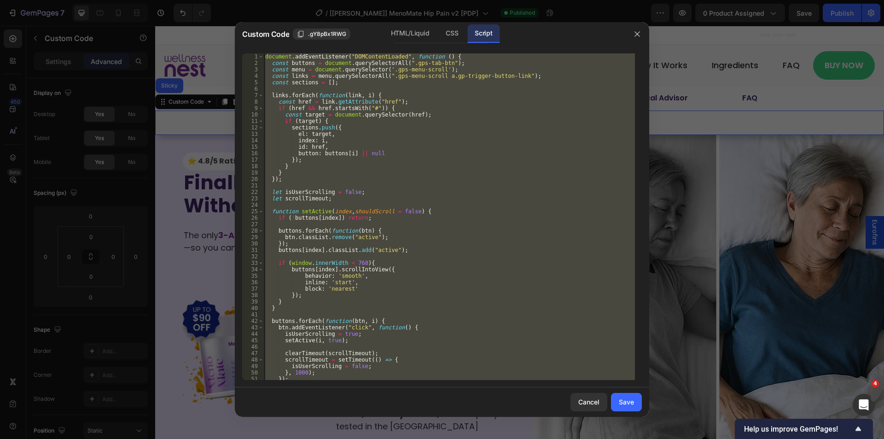
scroll to position [28, 0]
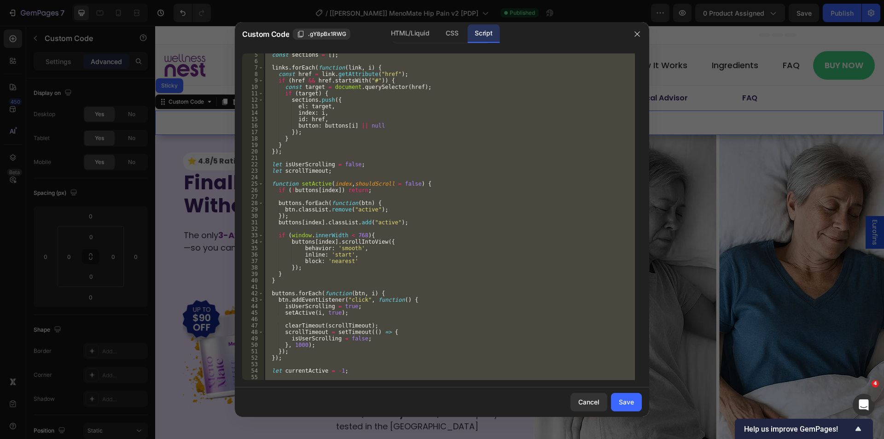
type textarea "} });"
click at [290, 230] on div "const sections = [ ] ; links . forEach ( function ( link , i ) { const href = l…" at bounding box center [448, 216] width 371 height 326
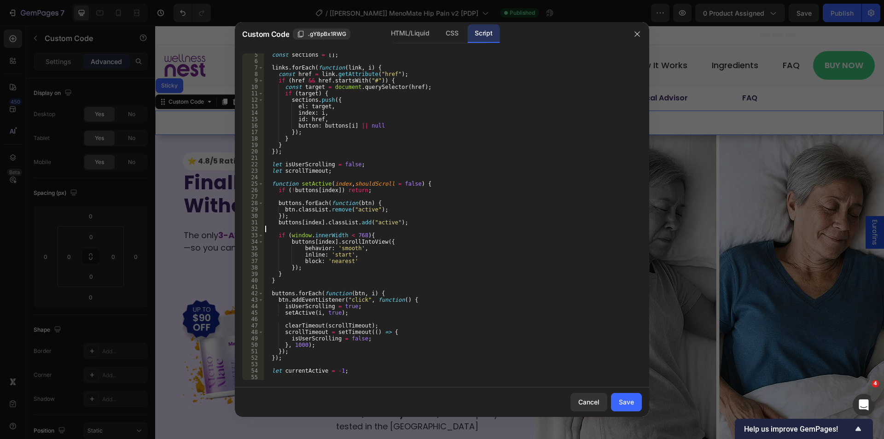
click at [289, 235] on div "const sections = [ ] ; links . forEach ( function ( link , i ) { const href = l…" at bounding box center [448, 221] width 371 height 339
click at [359, 237] on div "const sections = [ ] ; links . forEach ( function ( link , i ) { const href = l…" at bounding box center [448, 221] width 371 height 339
click at [438, 40] on div "CSS" at bounding box center [451, 33] width 27 height 18
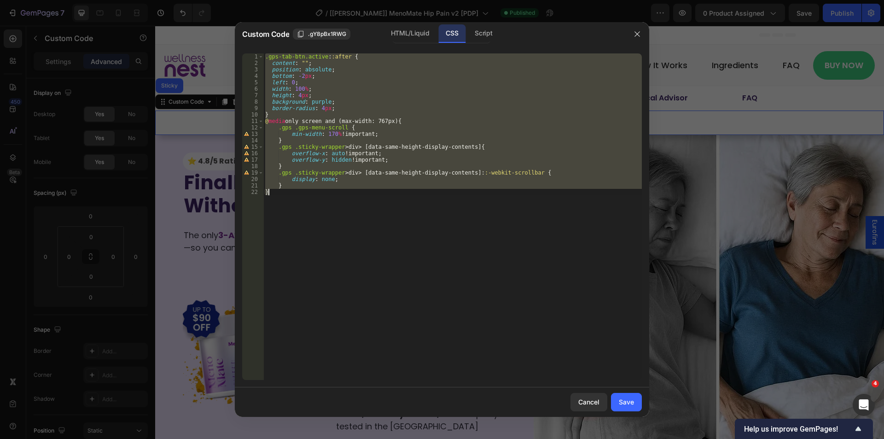
click at [369, 137] on div ".gps-tab-btn.active : :after { content : " " ; position : absolute ; bottom : -…" at bounding box center [452, 216] width 378 height 326
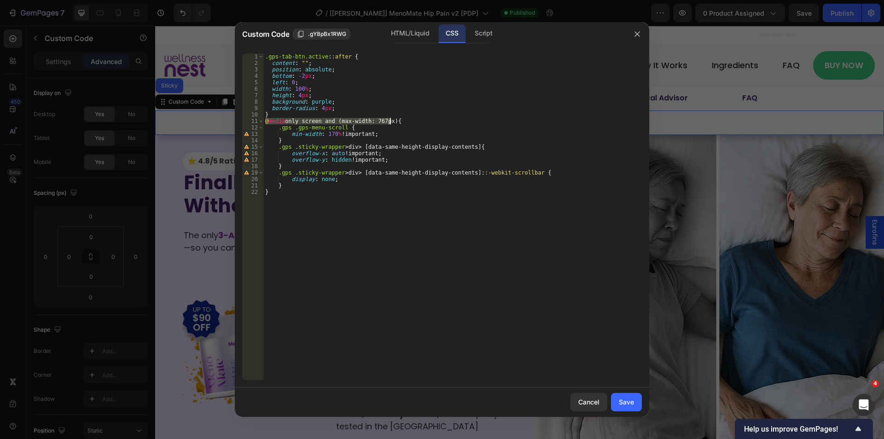
drag, startPoint x: 265, startPoint y: 120, endPoint x: 388, endPoint y: 119, distance: 123.8
click at [388, 119] on div ".gps-tab-btn.active : :after { content : " " ; position : absolute ; bottom : -…" at bounding box center [452, 222] width 378 height 339
click at [499, 35] on div "Script" at bounding box center [483, 33] width 32 height 18
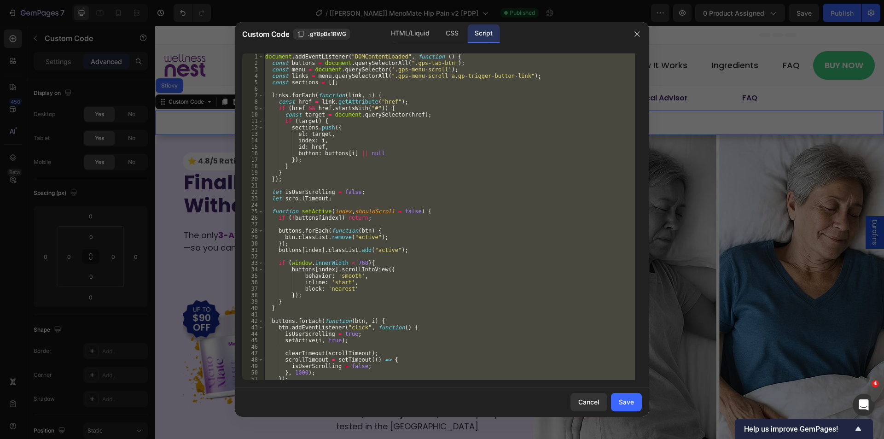
type textarea "} });"
click at [324, 255] on div "document . addEventListener ( "DOMContentLoaded" , function ( ) { const buttons…" at bounding box center [448, 216] width 371 height 326
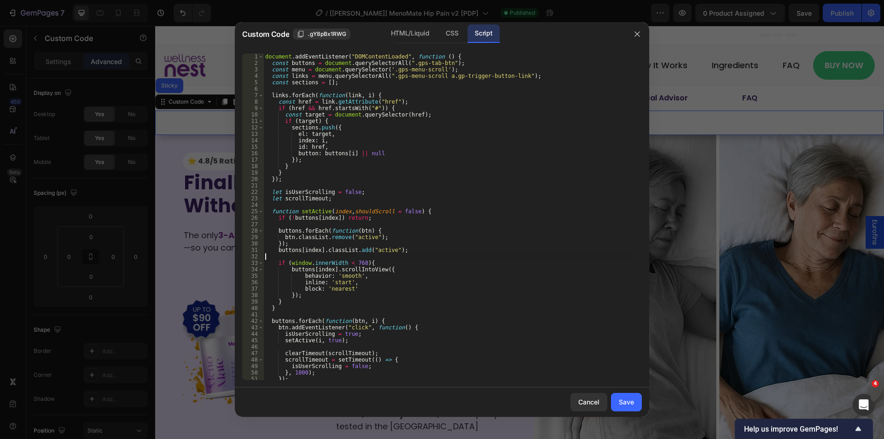
click at [290, 265] on div "document . addEventListener ( "DOMContentLoaded" , function ( ) { const buttons…" at bounding box center [448, 222] width 371 height 339
click at [359, 262] on div "document . addEventListener ( "DOMContentLoaded" , function ( ) { const buttons…" at bounding box center [448, 222] width 371 height 339
paste textarea "matchMedia("(max-width: 767px)").matches"
click at [470, 283] on div "document . addEventListener ( "DOMContentLoaded" , function ( ) { const buttons…" at bounding box center [448, 222] width 371 height 339
type textarea "inline: 'start',"
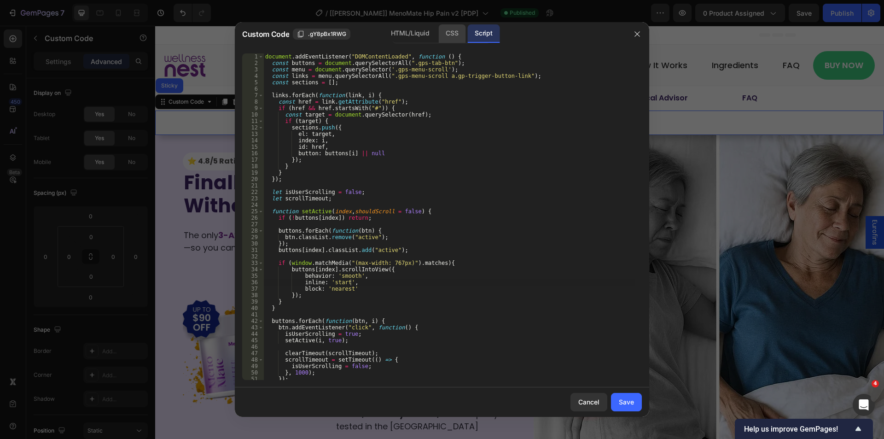
click at [442, 35] on div "CSS" at bounding box center [451, 33] width 27 height 18
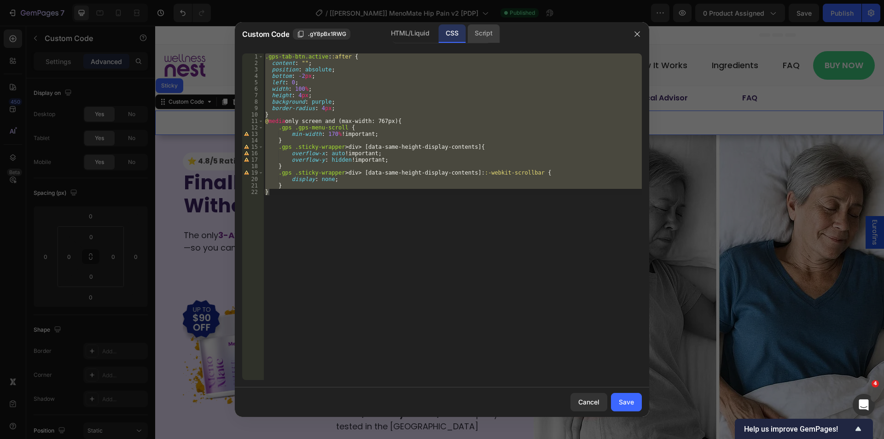
click at [488, 34] on div "Script" at bounding box center [483, 33] width 32 height 18
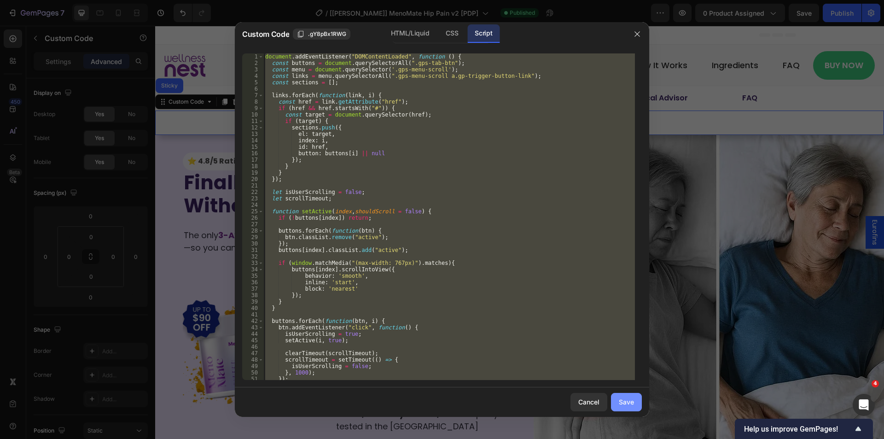
click at [625, 401] on div "Save" at bounding box center [626, 402] width 15 height 10
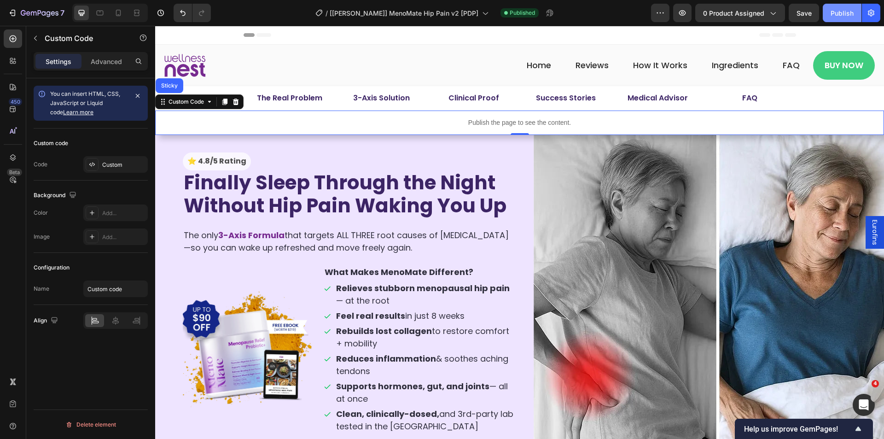
click at [839, 16] on div "Publish" at bounding box center [841, 13] width 23 height 10
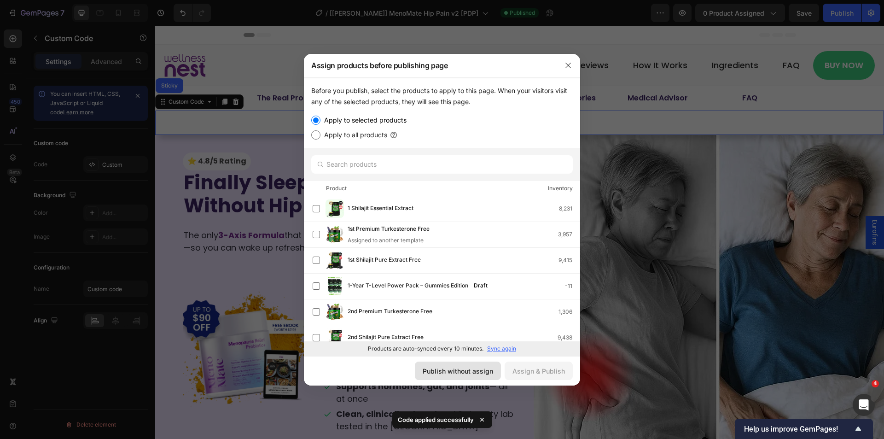
click at [450, 378] on button "Publish without assign" at bounding box center [458, 370] width 86 height 18
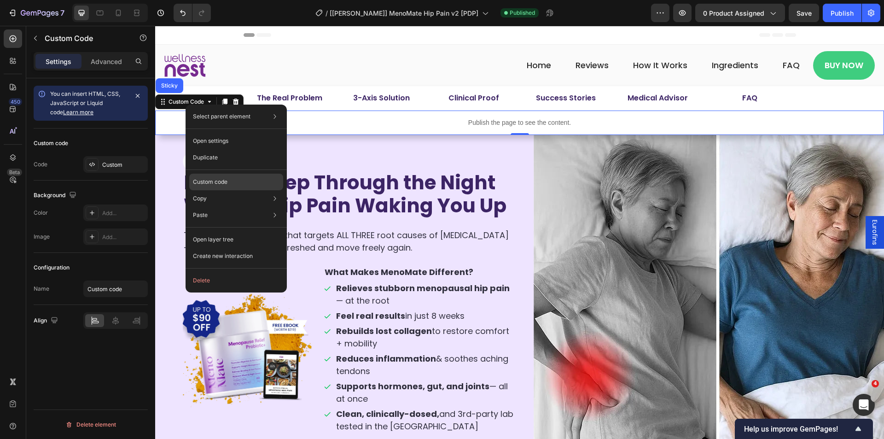
click at [215, 178] on p "Custom code" at bounding box center [210, 182] width 35 height 8
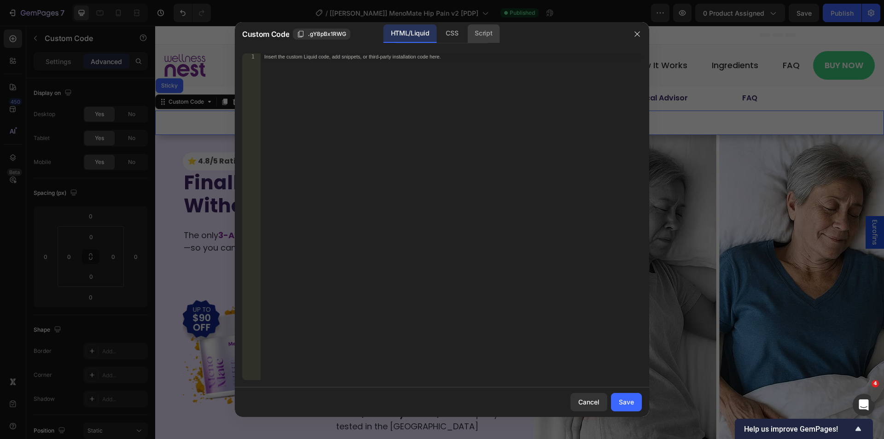
click at [490, 32] on div "Script" at bounding box center [483, 33] width 32 height 18
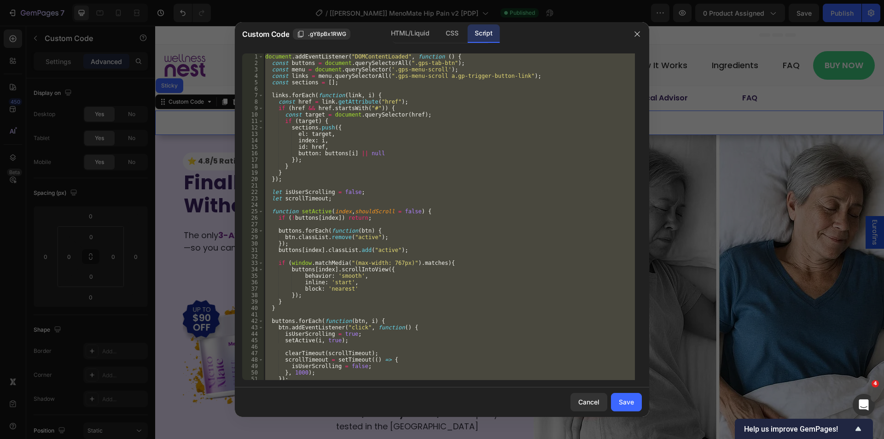
click at [529, 114] on div "document . addEventListener ( "DOMContentLoaded" , function ( ) { const buttons…" at bounding box center [448, 216] width 371 height 326
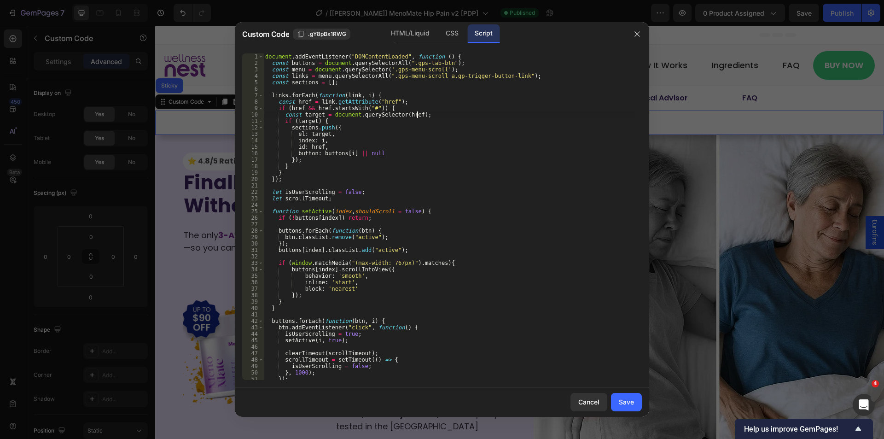
click at [449, 261] on div "document . addEventListener ( "DOMContentLoaded" , function ( ) { const buttons…" at bounding box center [448, 222] width 371 height 339
type textarea "if (window.matchMedia("(max-width: 767px)").matches){"
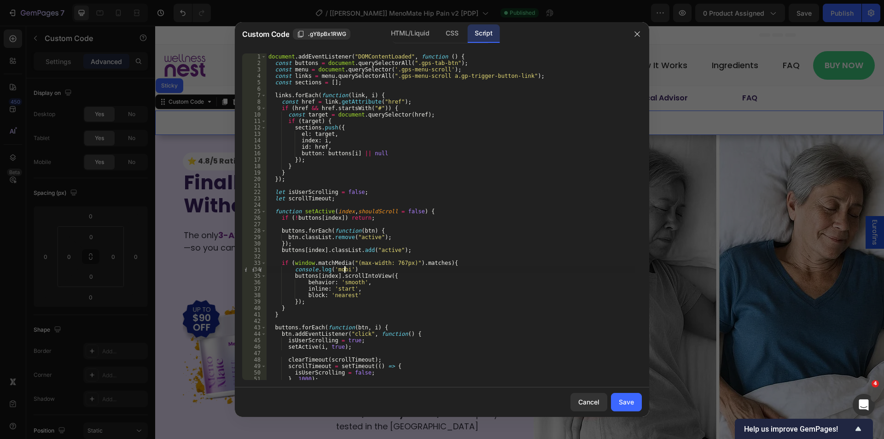
scroll to position [0, 6]
click at [449, 261] on div "document . addEventListener ( "DOMContentLoaded" , function ( ) { const buttons…" at bounding box center [451, 222] width 368 height 339
click at [394, 268] on div "document . addEventListener ( "DOMContentLoaded" , function ( ) { const buttons…" at bounding box center [451, 222] width 368 height 339
type textarea "console.log('mobile');"
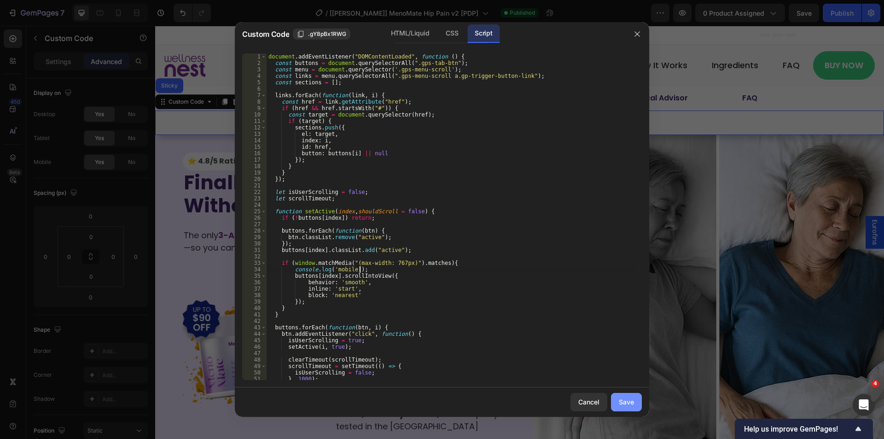
click at [627, 397] on button "Save" at bounding box center [626, 402] width 31 height 18
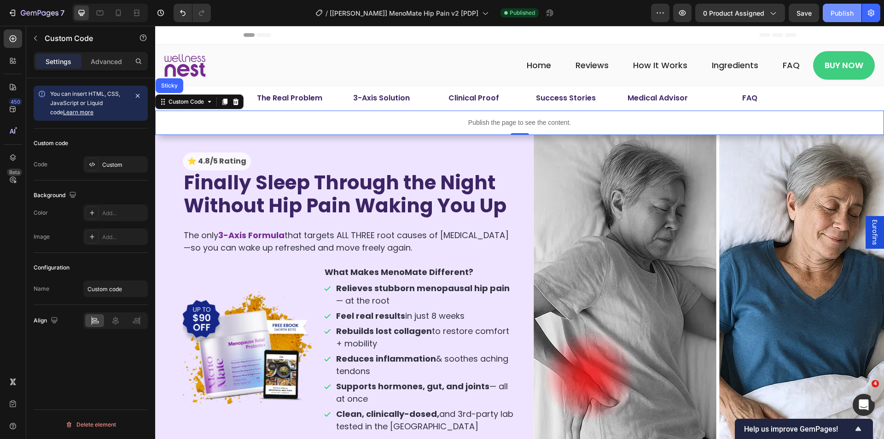
click at [837, 15] on div "Publish" at bounding box center [841, 13] width 23 height 10
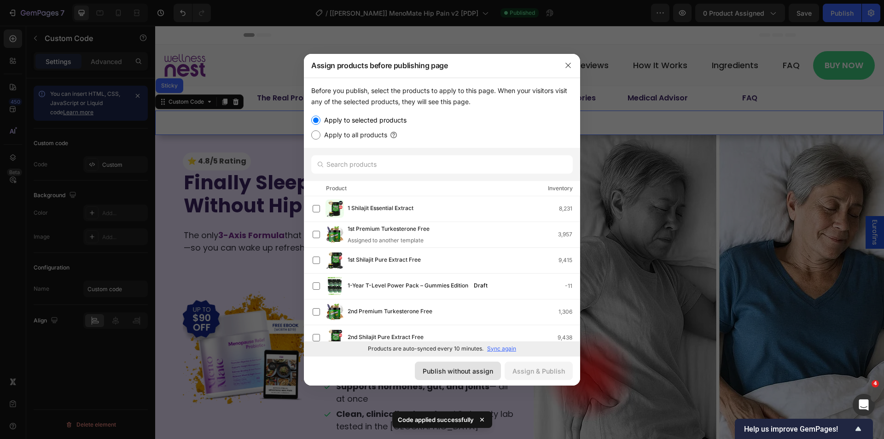
click at [457, 371] on div "Publish without assign" at bounding box center [458, 371] width 70 height 10
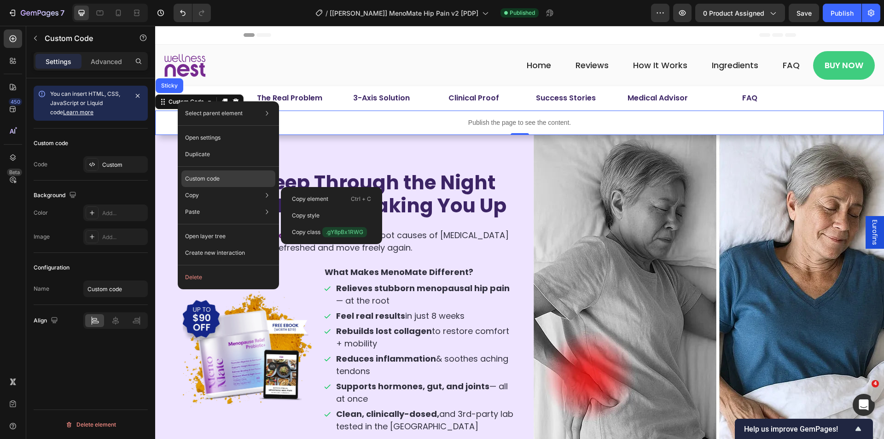
click at [202, 175] on p "Custom code" at bounding box center [202, 178] width 35 height 8
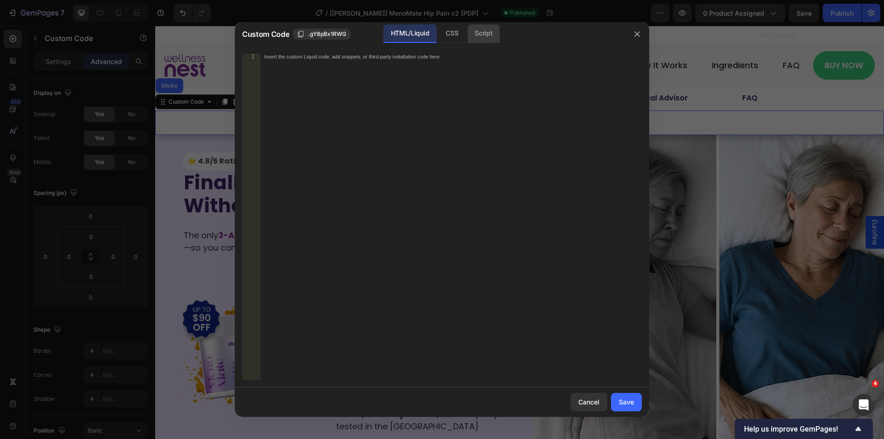
click at [470, 27] on div "Script" at bounding box center [483, 33] width 32 height 18
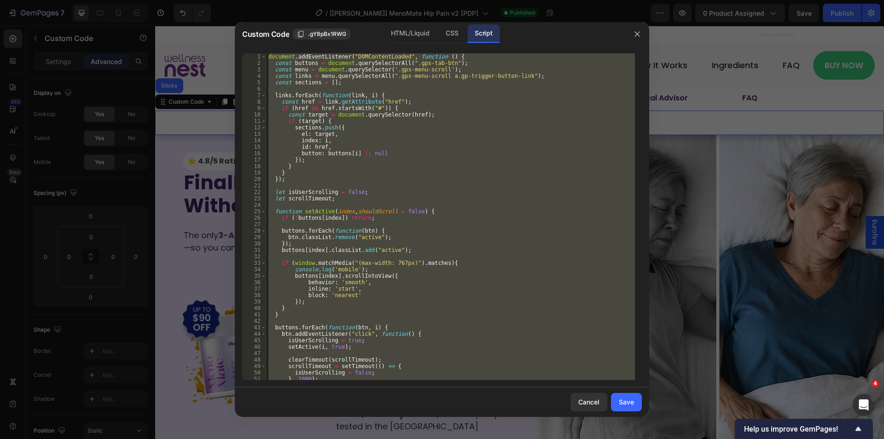
click at [325, 282] on div "document . addEventListener ( "DOMContentLoaded" , function ( ) { const buttons…" at bounding box center [451, 216] width 368 height 326
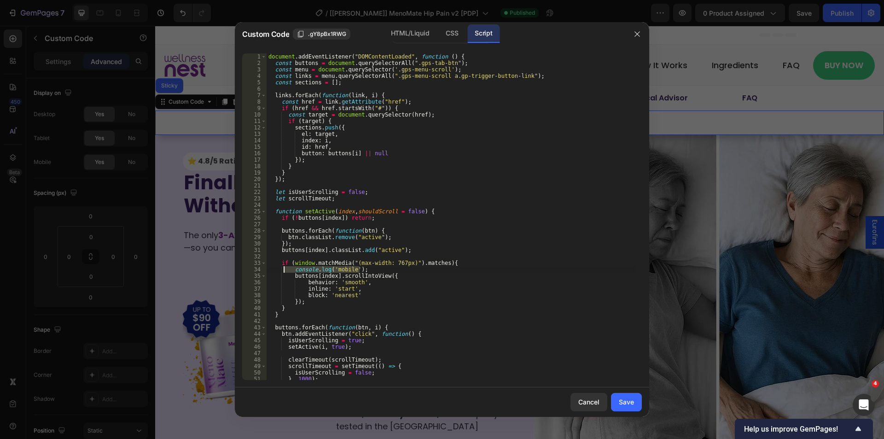
drag, startPoint x: 361, startPoint y: 267, endPoint x: 247, endPoint y: 267, distance: 113.7
click at [247, 267] on div "behavior: 'smooth', 1 2 3 4 5 6 7 8 9 10 11 12 13 14 15 16 17 18 19 20 21 22 23…" at bounding box center [442, 216] width 400 height 326
type textarea "console.log('mobile');"
type textarea "if (window.matchMedia("(max-width: 767px)").matches){"
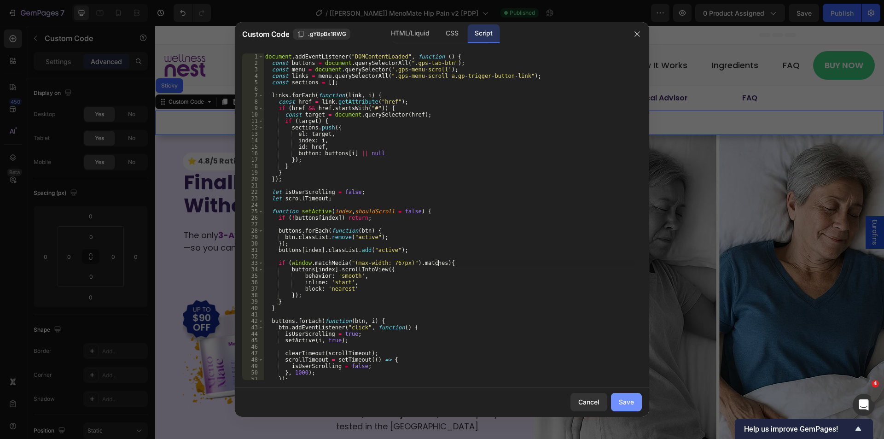
click at [623, 400] on div "Save" at bounding box center [626, 402] width 15 height 10
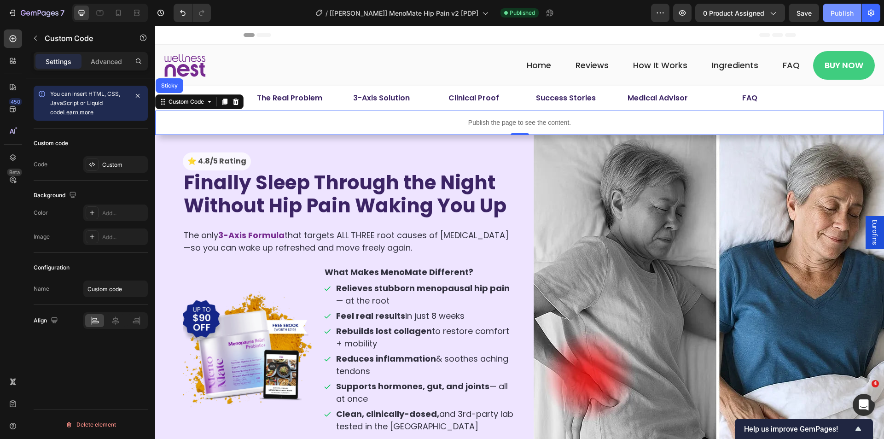
click at [837, 13] on div "Publish" at bounding box center [841, 13] width 23 height 10
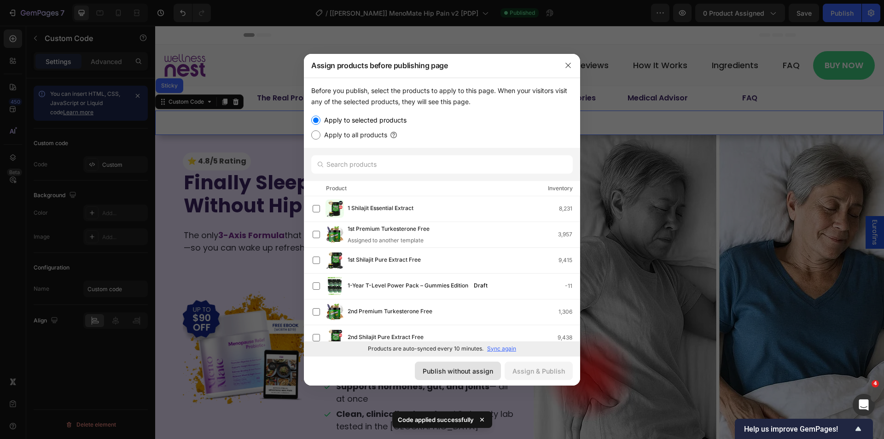
click at [455, 363] on button "Publish without assign" at bounding box center [458, 370] width 86 height 18
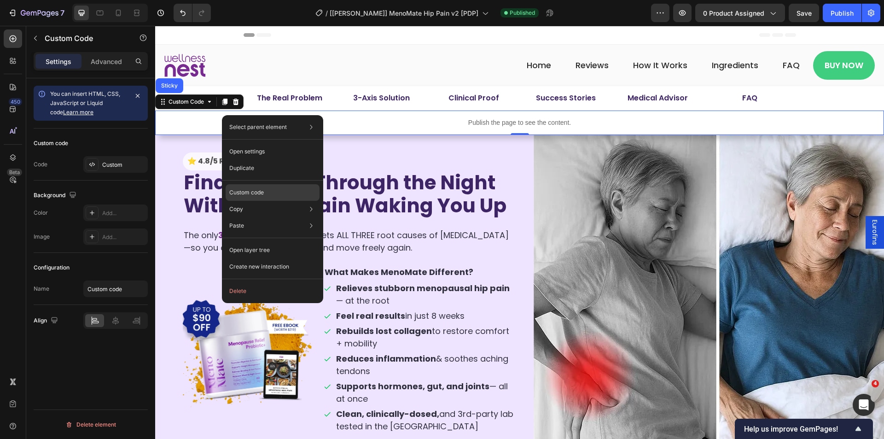
click at [243, 194] on p "Custom code" at bounding box center [246, 192] width 35 height 8
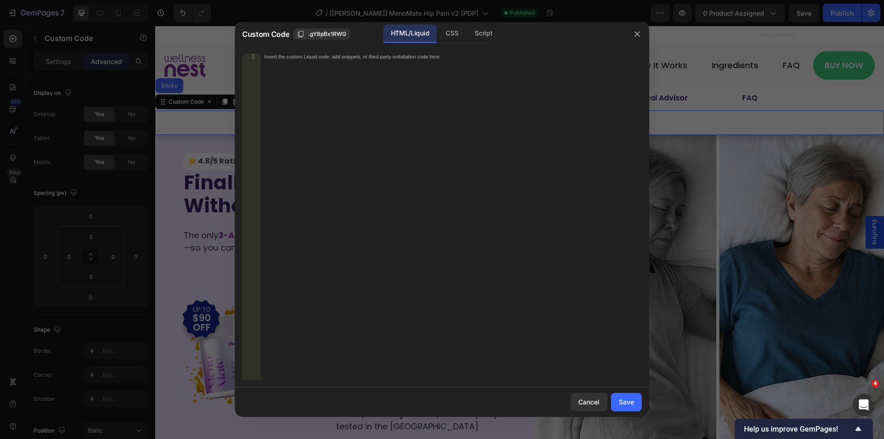
click at [483, 32] on div "Script" at bounding box center [483, 33] width 32 height 18
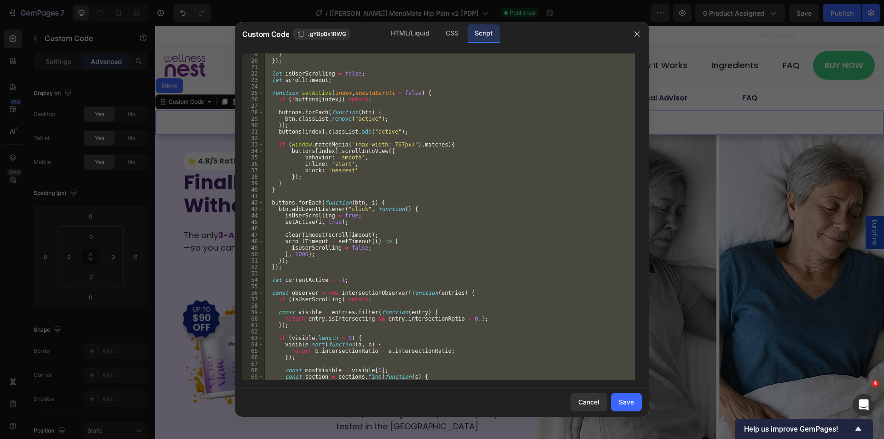
scroll to position [118, 0]
